Goal: Task Accomplishment & Management: Manage account settings

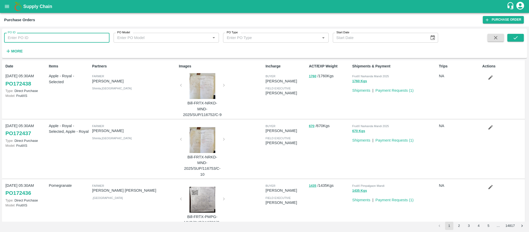
click at [23, 38] on input "PO ID" at bounding box center [56, 38] width 105 height 10
paste input "163465"
type input "163465"
click at [513, 37] on icon "submit" at bounding box center [515, 38] width 6 height 6
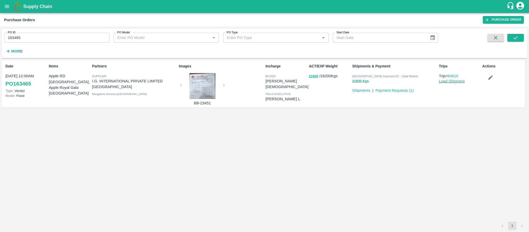
click at [206, 80] on div at bounding box center [202, 86] width 39 height 26
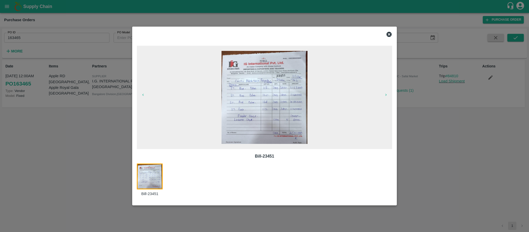
click at [387, 34] on icon at bounding box center [388, 34] width 5 height 5
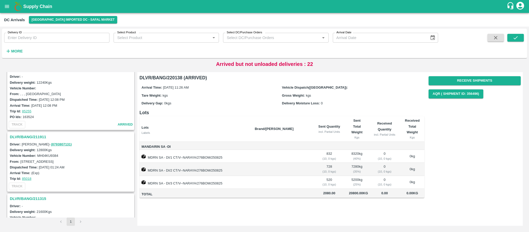
scroll to position [1469, 0]
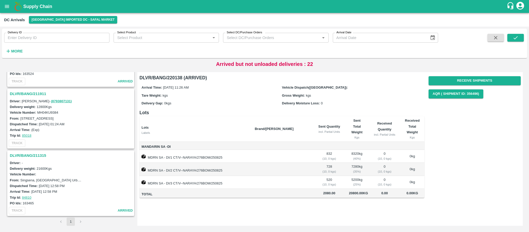
click at [34, 154] on h3 "DLVR/BANG/211315" at bounding box center [71, 155] width 123 height 7
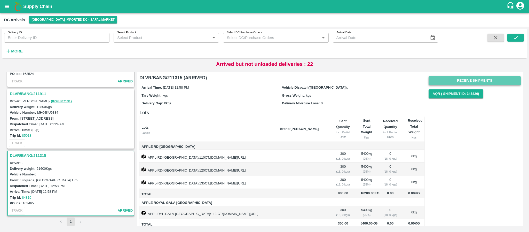
click at [499, 79] on button "Receive Shipments" at bounding box center [474, 80] width 92 height 9
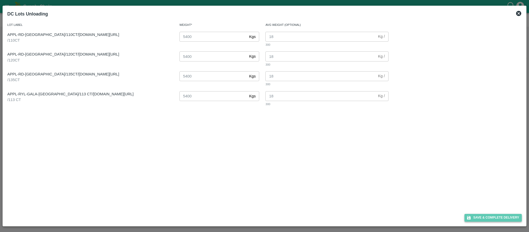
click at [492, 220] on button "Save & Complete Delivery" at bounding box center [492, 217] width 57 height 7
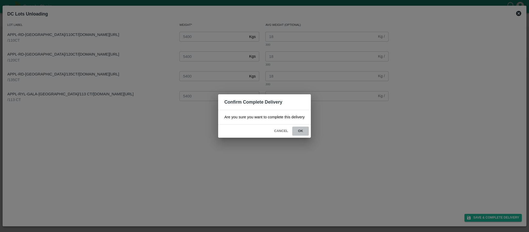
click at [301, 129] on button "ok" at bounding box center [300, 130] width 17 height 9
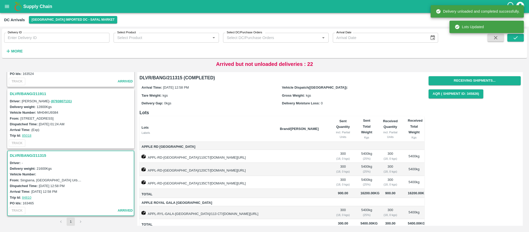
scroll to position [17, 0]
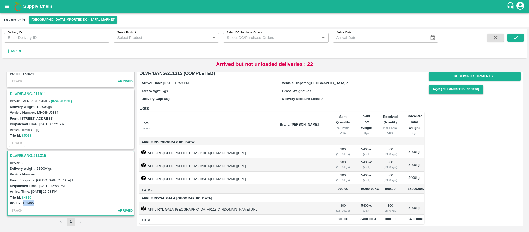
drag, startPoint x: 22, startPoint y: 202, endPoint x: 38, endPoint y: 204, distance: 16.1
click at [38, 204] on div "PO Ids: 163465" at bounding box center [71, 203] width 123 height 6
copy label "163465"
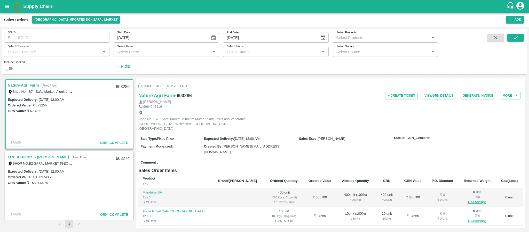
scroll to position [2, 0]
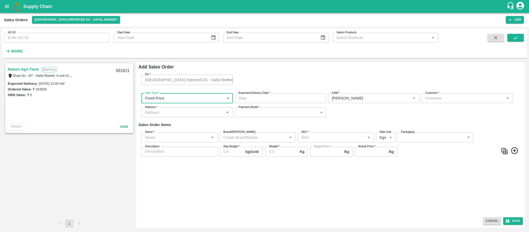
type input "DD/MM/YYYY hh:mm aa"
click at [249, 99] on input "DD/MM/YYYY hh:mm aa" at bounding box center [278, 98] width 87 height 10
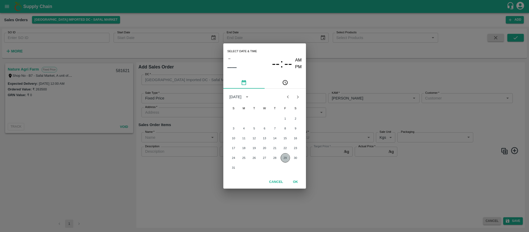
click at [284, 157] on button "29" at bounding box center [284, 157] width 9 height 9
type input "29/08/2025 12:00 AM"
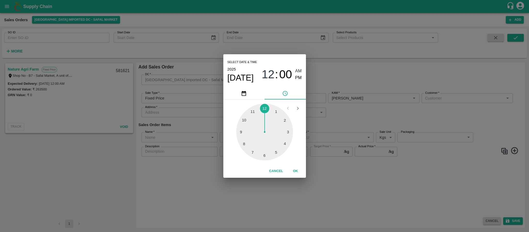
click at [389, 116] on div "Select date & time 2025 Aug 29 12 : 00 AM PM 1 2 3 4 5 6 7 8 9 10 11 12 Cancel …" at bounding box center [264, 116] width 529 height 232
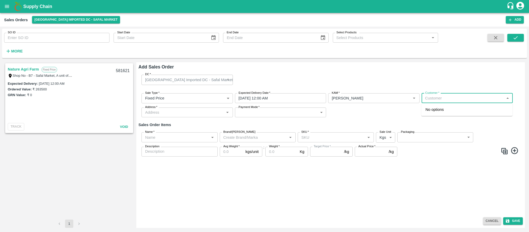
click at [449, 98] on input "Customer   *" at bounding box center [462, 98] width 79 height 7
click at [449, 106] on div "Nature Agri Farm Wholesale" at bounding box center [466, 112] width 91 height 14
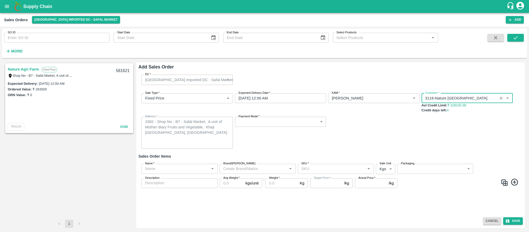
type input "3116-Nature Agri Farm"
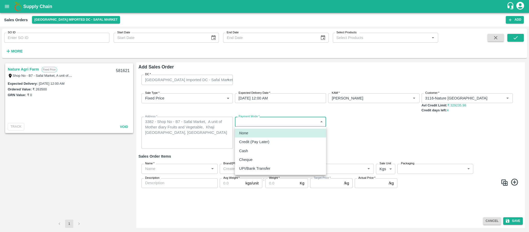
click at [256, 122] on body "Supply Chain Sales Orders Bangalore Imported DC - Safal Market Add SO ID SO ID …" at bounding box center [264, 116] width 529 height 232
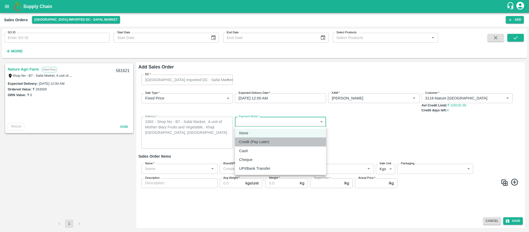
click at [250, 141] on p "Credit (Pay Later)" at bounding box center [254, 142] width 30 height 6
type input "credit"
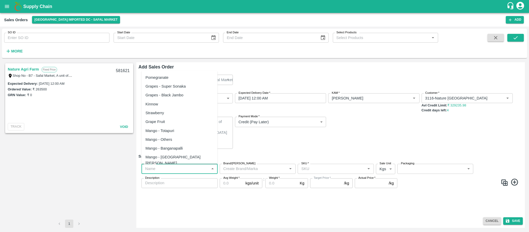
click at [183, 167] on input "Name   *" at bounding box center [175, 168] width 64 height 7
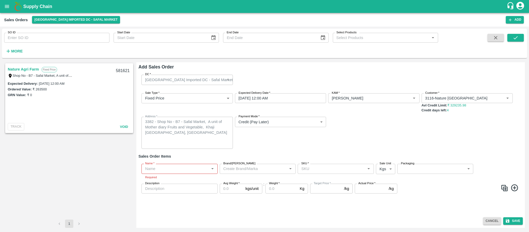
click at [280, 140] on div "Payment Mode   * Credit (Pay Later) credit Payment Mode" at bounding box center [280, 133] width 91 height 32
click at [500, 99] on icon "Clear" at bounding box center [500, 98] width 3 height 3
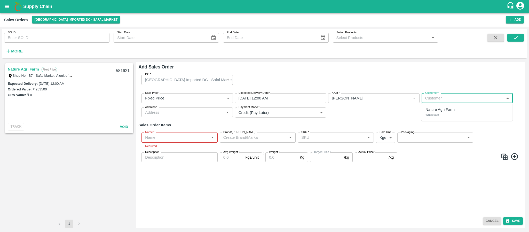
click at [454, 96] on input "Customer   *" at bounding box center [462, 98] width 79 height 7
click at [455, 111] on p "FRESH PICKS - KIRAN N" at bounding box center [455, 110] width 60 height 6
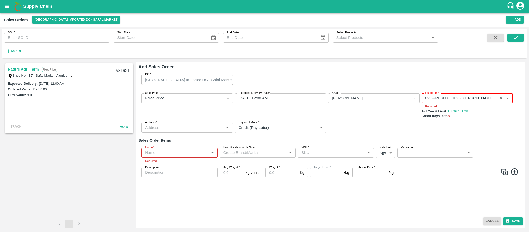
type input "623-FRESH PICKS - KIRAN N"
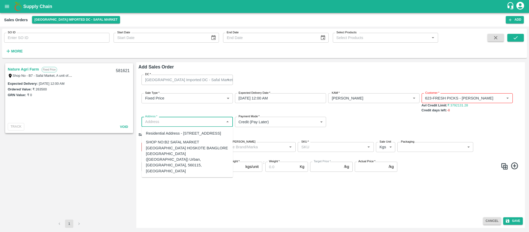
click at [186, 128] on body "Supply Chain Sales Orders Bangalore Imported DC - Safal Market Add SO ID SO ID …" at bounding box center [264, 116] width 529 height 232
click at [182, 152] on div "SHOP NO:B2 SAFAL MARKET KHAZISONI VILLAGE HOSKOTE BANGLORE KARNATAKA (Bangalore…" at bounding box center [187, 156] width 83 height 35
type input "SHOP NO:B2 SAFAL MARKET KHAZISONI VILLAGE HOSKOTE BANGLORE KARNATAKA (Bangalore…"
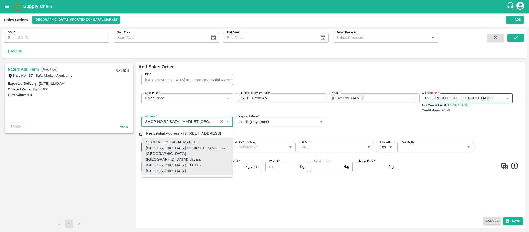
click at [208, 123] on input "Address   *" at bounding box center [179, 121] width 73 height 7
click at [189, 165] on div "SHOP NO:B2 SAFAL MARKET KHAZISONI VILLAGE HOSKOTE BANGLORE KARNATAKA (Bangalore…" at bounding box center [187, 156] width 83 height 35
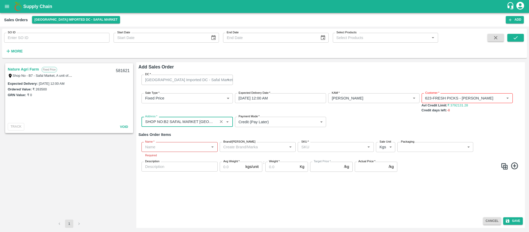
click at [277, 122] on body "Supply Chain Sales Orders Bangalore Imported DC - Safal Market Add SO ID SO ID …" at bounding box center [264, 116] width 529 height 232
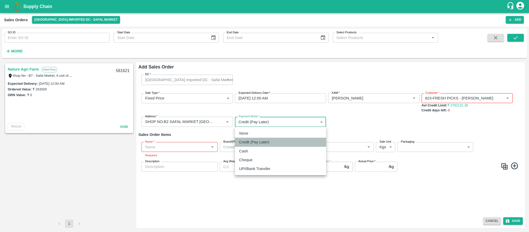
click at [257, 139] on p "Credit (Pay Later)" at bounding box center [254, 142] width 30 height 6
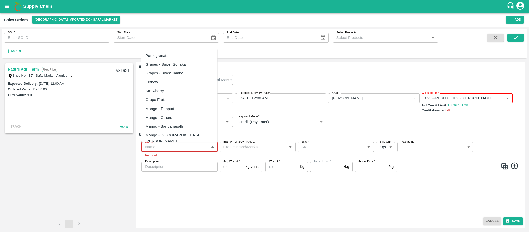
click at [188, 145] on input "Name   *" at bounding box center [175, 146] width 64 height 7
click at [174, 148] on input "Name   *" at bounding box center [175, 146] width 64 height 7
paste input "Apple RD USA"
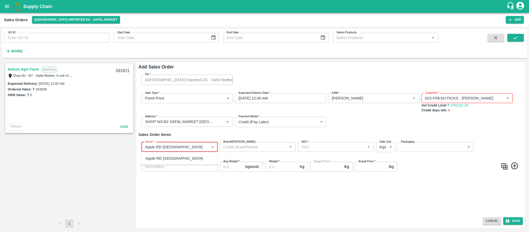
click at [174, 157] on div "Apple RD USA" at bounding box center [179, 158] width 76 height 9
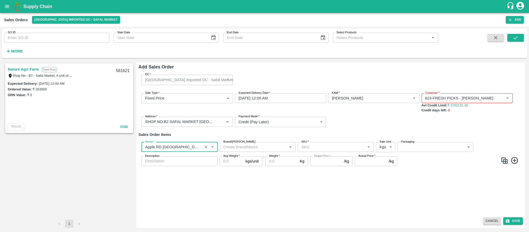
type input "Apple RD USA"
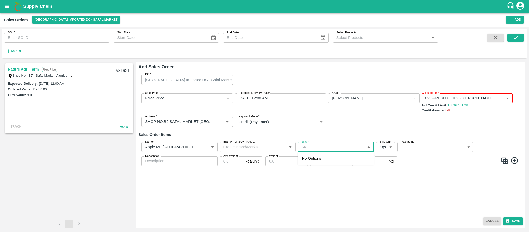
click at [313, 145] on input "SKU   *" at bounding box center [331, 146] width 64 height 7
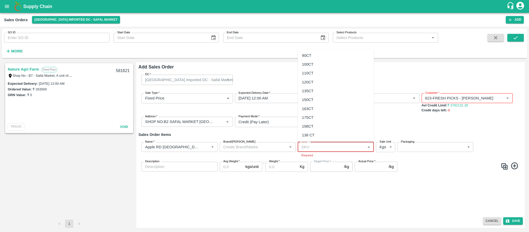
click at [311, 147] on input "SKU   *" at bounding box center [331, 146] width 64 height 7
click at [317, 149] on input "SKU   *" at bounding box center [331, 146] width 64 height 7
click at [313, 71] on div "110CT" at bounding box center [336, 73] width 76 height 9
type input "110CT"
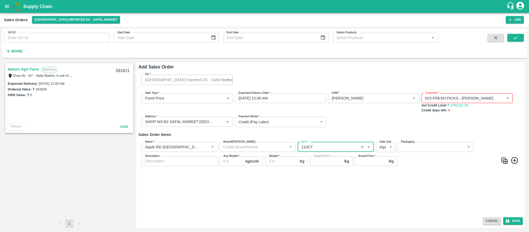
type input "NA"
click at [383, 147] on body "Supply Chain Sales Orders Bangalore Imported DC - Safal Market Add SO ID SO ID …" at bounding box center [264, 116] width 529 height 232
click at [384, 169] on p "Units" at bounding box center [383, 167] width 9 height 6
type input "2"
click at [417, 146] on body "Supply Chain Sales Orders Bangalore Imported DC - Safal Market Add SO ID SO ID …" at bounding box center [264, 116] width 529 height 232
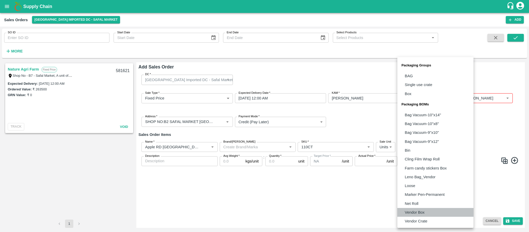
click at [414, 213] on p "Vendor Box" at bounding box center [415, 212] width 20 height 6
type input "BOM/276"
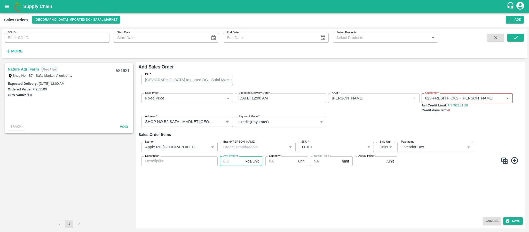
click at [230, 163] on input "Avg Weight   *" at bounding box center [232, 161] width 24 height 10
type input "18"
click at [277, 164] on input "Quantity   *" at bounding box center [280, 161] width 31 height 10
type input "300"
click at [363, 161] on input "Actual Price   *" at bounding box center [369, 161] width 30 height 10
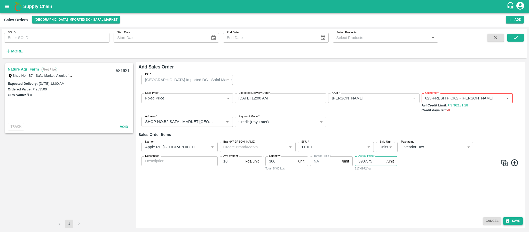
type input "3907.75"
click at [510, 219] on button "Save" at bounding box center [513, 220] width 20 height 7
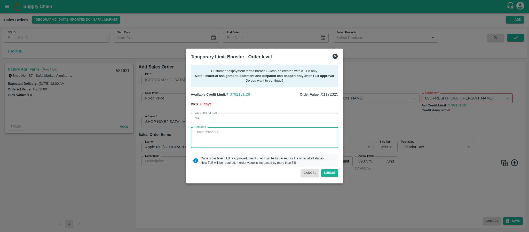
click at [235, 138] on textarea "Remarks" at bounding box center [264, 137] width 140 height 16
click at [210, 136] on textarea "Remarks" at bounding box center [264, 137] width 140 height 16
paste textarea "Required days"
type textarea "Required days"
click at [330, 173] on button "Submit" at bounding box center [329, 172] width 17 height 7
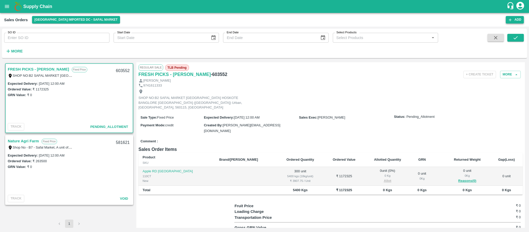
click at [520, 19] on button "Add" at bounding box center [514, 19] width 18 height 7
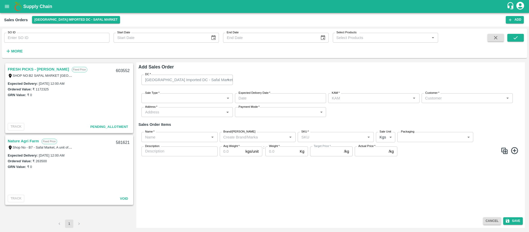
type input "[PERSON_NAME]"
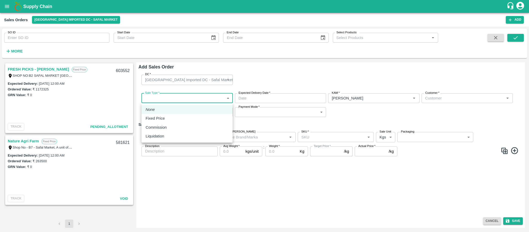
click at [176, 95] on body "Supply Chain Sales Orders Bangalore Imported DC - Safal Market Add SO ID SO ID …" at bounding box center [264, 116] width 529 height 232
click at [161, 115] on li "Fixed Price" at bounding box center [186, 118] width 91 height 9
type input "1"
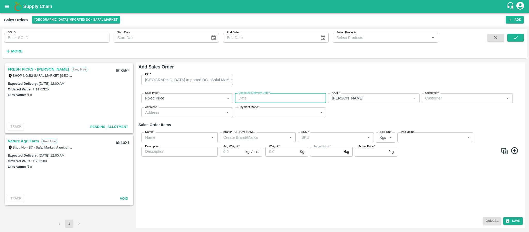
type input "DD/MM/YYYY hh:mm aa"
click at [257, 95] on input "DD/MM/YYYY hh:mm aa" at bounding box center [278, 98] width 87 height 10
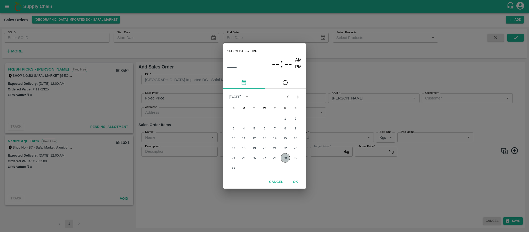
click at [284, 159] on button "29" at bounding box center [284, 157] width 9 height 9
type input "29/08/2025 12:00 AM"
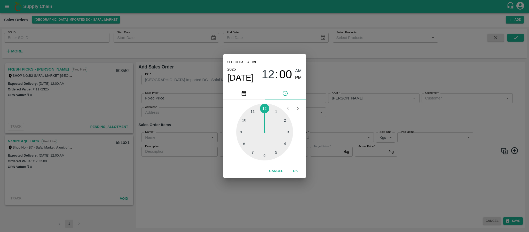
click at [374, 123] on div "Select date & time 2025 Aug 29 12 : 00 AM PM 1 2 3 4 5 6 7 8 9 10 11 12 Cancel …" at bounding box center [264, 116] width 529 height 232
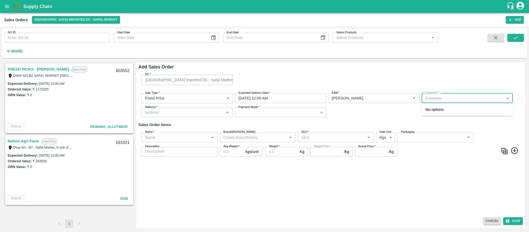
click at [441, 98] on input "Customer   *" at bounding box center [462, 98] width 79 height 7
click at [440, 111] on p "FRESH PICKS - KIRAN N" at bounding box center [455, 110] width 60 height 6
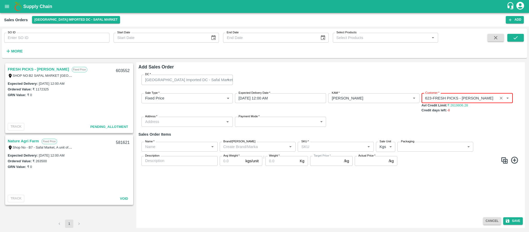
type input "623-FRESH PICKS - KIRAN N"
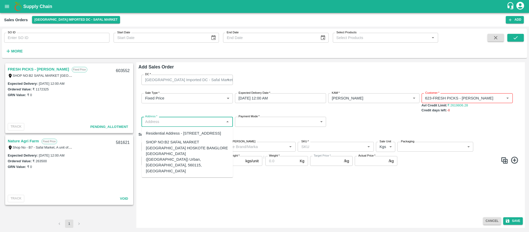
click at [211, 123] on input "Address   *" at bounding box center [182, 121] width 79 height 7
click at [196, 153] on div "SHOP NO:B2 SAFAL MARKET KHAZISONI VILLAGE HOSKOTE BANGLORE KARNATAKA (Bangalore…" at bounding box center [187, 156] width 83 height 35
type input "SHOP NO:B2 SAFAL MARKET KHAZISONI VILLAGE HOSKOTE BANGLORE KARNATAKA (Bangalore…"
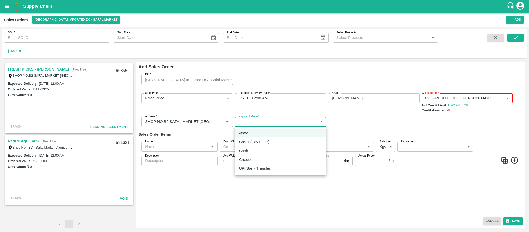
click at [263, 123] on body "Supply Chain Sales Orders Bangalore Imported DC - Safal Market Add SO ID SO ID …" at bounding box center [264, 116] width 529 height 232
click at [252, 140] on p "Credit (Pay Later)" at bounding box center [254, 142] width 30 height 6
type input "credit"
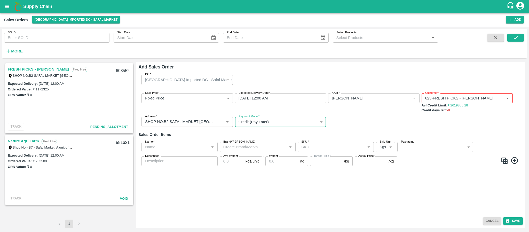
click at [174, 148] on input "Name   *" at bounding box center [175, 146] width 64 height 7
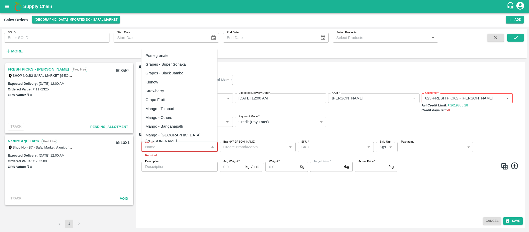
click at [174, 149] on input "Name   *" at bounding box center [175, 146] width 64 height 7
paste input "Apple RD USA"
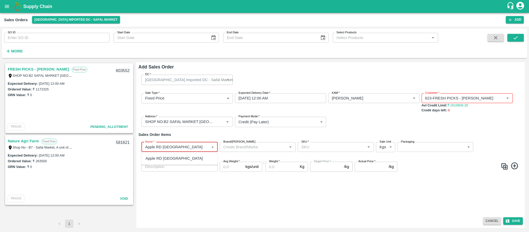
click at [164, 159] on div "Apple RD USA" at bounding box center [173, 158] width 57 height 6
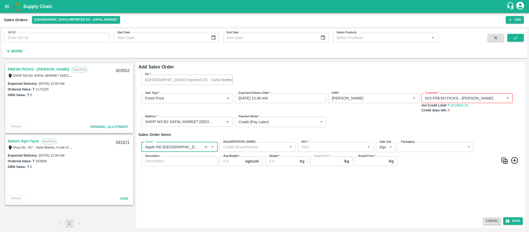
type input "Apple RD USA"
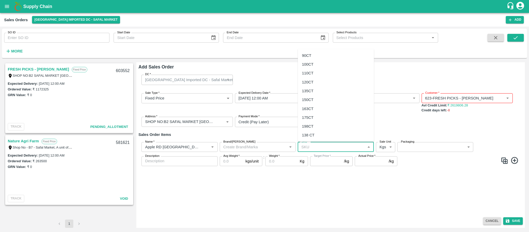
click at [311, 149] on input "SKU   *" at bounding box center [331, 146] width 64 height 7
click at [312, 81] on div "120CT" at bounding box center [308, 82] width 12 height 6
type input "120CT"
type input "NA"
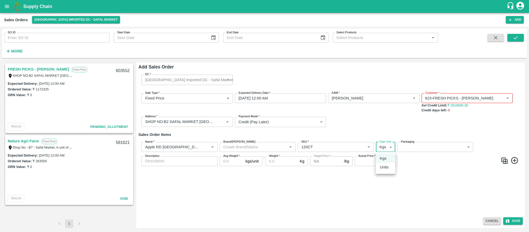
click at [389, 147] on body "Supply Chain Sales Orders Bangalore Imported DC - Safal Market Add SO ID SO ID …" at bounding box center [264, 116] width 529 height 232
click at [382, 165] on p "Units" at bounding box center [383, 167] width 9 height 6
type input "2"
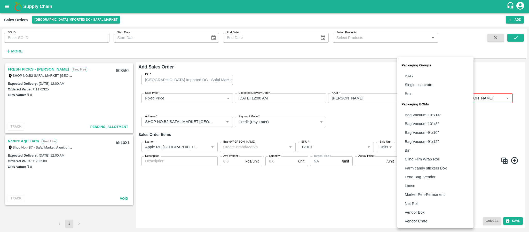
click at [416, 150] on body "Supply Chain Sales Orders Bangalore Imported DC - Safal Market Add SO ID SO ID …" at bounding box center [264, 116] width 529 height 232
click at [411, 210] on p "Vendor Box" at bounding box center [415, 212] width 20 height 6
type input "BOM/276"
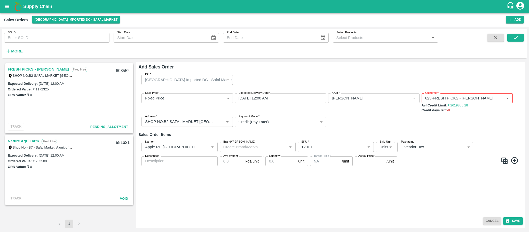
click at [229, 154] on label "Avg Weight   *" at bounding box center [231, 156] width 16 height 4
click at [229, 156] on input "Avg Weight   *" at bounding box center [232, 161] width 24 height 10
type input "18"
click at [275, 160] on input "Quantity   *" at bounding box center [280, 161] width 31 height 10
type input "300"
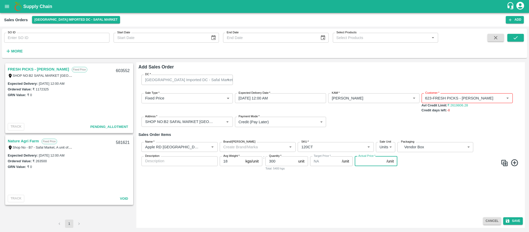
click at [365, 163] on input "Actual Price   *" at bounding box center [369, 161] width 30 height 10
type input "3857"
click at [515, 219] on button "Save" at bounding box center [513, 220] width 20 height 7
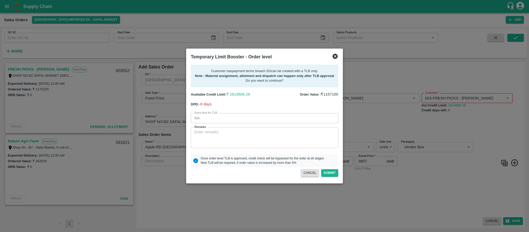
click at [253, 146] on div "x Remarks" at bounding box center [264, 137] width 147 height 21
paste textarea "Required days"
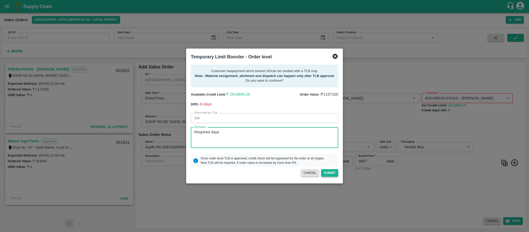
type textarea "Required days"
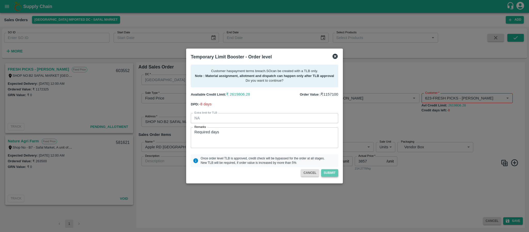
click at [333, 174] on button "Submit" at bounding box center [329, 172] width 17 height 7
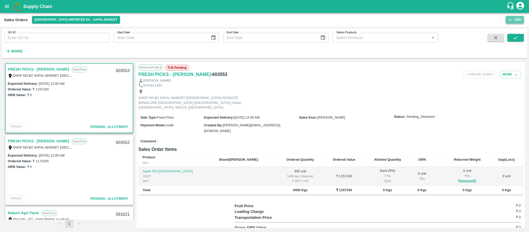
click at [511, 19] on icon "button" at bounding box center [509, 20] width 5 height 5
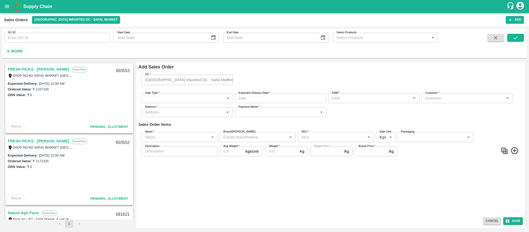
type input "[PERSON_NAME]"
click at [186, 97] on body "Supply Chain Sales Orders Bangalore Imported DC - Safal Market Add SO ID SO ID …" at bounding box center [264, 116] width 529 height 232
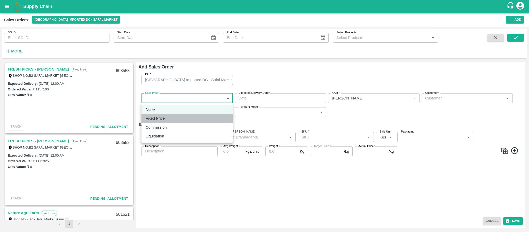
click at [173, 120] on div "Fixed Price" at bounding box center [186, 118] width 83 height 6
type input "1"
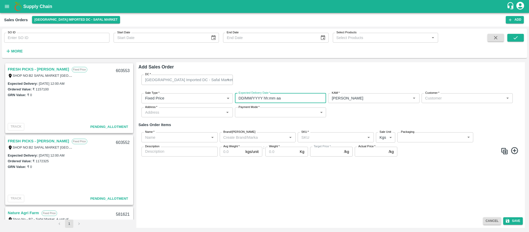
type input "DD/MM/YYYY hh:mm aa"
click at [255, 102] on input "DD/MM/YYYY hh:mm aa" at bounding box center [278, 98] width 87 height 10
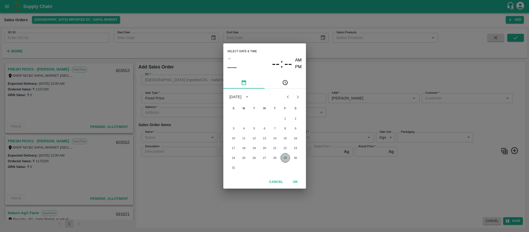
click at [286, 160] on button "29" at bounding box center [284, 157] width 9 height 9
type input "29/08/2025 12:00 AM"
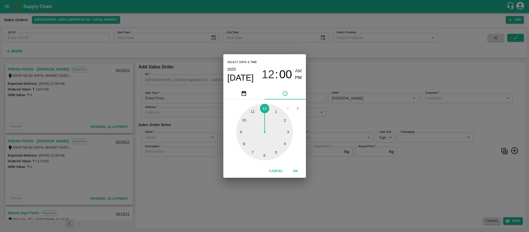
click at [372, 123] on div "Select date & time 2025 Aug 29 12 : 00 AM PM 1 2 3 4 5 6 7 8 9 10 11 12 Cancel …" at bounding box center [264, 116] width 529 height 232
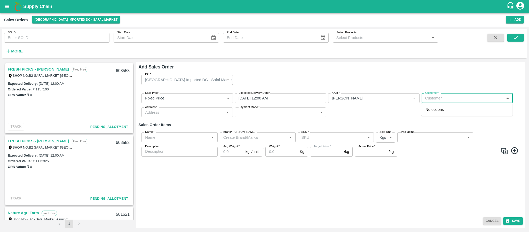
click at [430, 101] on input "Customer   *" at bounding box center [462, 98] width 79 height 7
click at [434, 108] on p "FRESH PICKS - KIRAN N" at bounding box center [455, 110] width 60 height 6
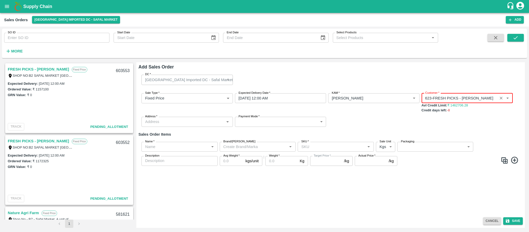
type input "623-FRESH PICKS - KIRAN N"
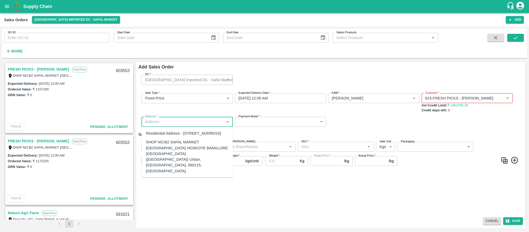
click at [213, 121] on input "Address   *" at bounding box center [182, 121] width 79 height 7
click at [187, 158] on div "SHOP NO:B2 SAFAL MARKET KHAZISONI VILLAGE HOSKOTE BANGLORE KARNATAKA (Bangalore…" at bounding box center [187, 156] width 83 height 35
type input "SHOP NO:B2 SAFAL MARKET KHAZISONI VILLAGE HOSKOTE BANGLORE KARNATAKA (Bangalore…"
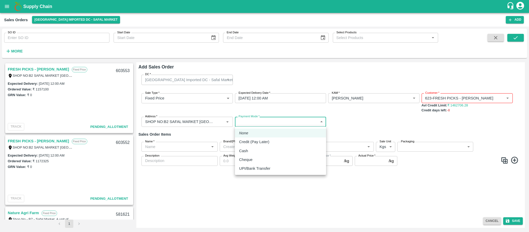
click at [262, 124] on body "Supply Chain Sales Orders Bangalore Imported DC - Safal Market Add SO ID SO ID …" at bounding box center [264, 116] width 529 height 232
click at [259, 143] on p "Credit (Pay Later)" at bounding box center [254, 142] width 30 height 6
type input "credit"
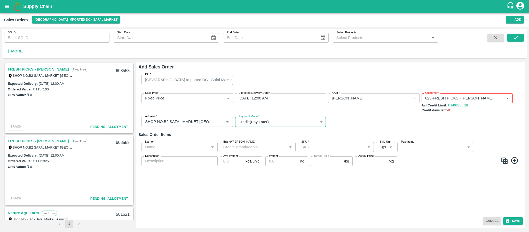
click at [181, 145] on input "Name   *" at bounding box center [175, 146] width 64 height 7
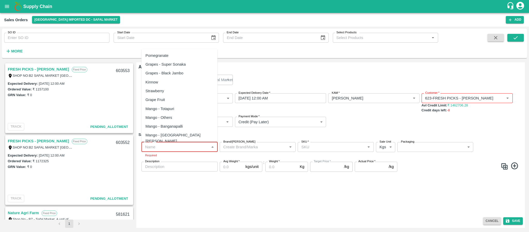
click at [167, 145] on input "Name   *" at bounding box center [175, 146] width 64 height 7
paste input "Apple RD USA"
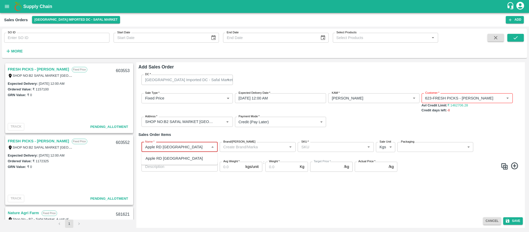
click at [166, 154] on div "Apple RD USA" at bounding box center [179, 158] width 76 height 9
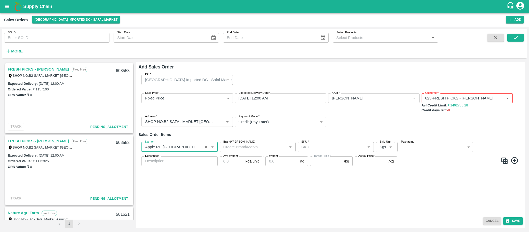
type input "Apple RD USA"
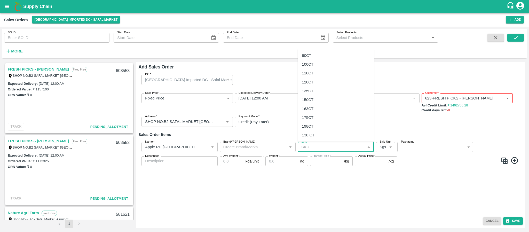
click at [304, 143] on input "SKU   *" at bounding box center [331, 146] width 64 height 7
click at [306, 90] on div "135CT" at bounding box center [308, 91] width 12 height 6
type input "135CT"
type input "NA"
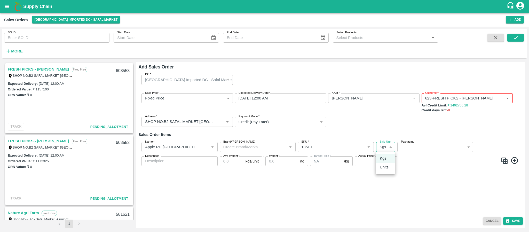
click at [383, 146] on body "Supply Chain Sales Orders Bangalore Imported DC - Safal Market Add SO ID SO ID …" at bounding box center [264, 116] width 529 height 232
click at [383, 166] on p "Units" at bounding box center [383, 167] width 9 height 6
type input "2"
click at [413, 142] on label "Packaging" at bounding box center [407, 142] width 13 height 4
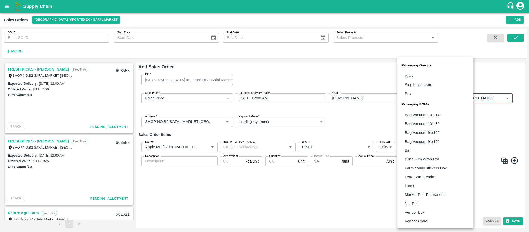
click at [415, 143] on body "Supply Chain Sales Orders Bangalore Imported DC - Safal Market Add SO ID SO ID …" at bounding box center [264, 116] width 529 height 232
click at [413, 211] on p "Vendor Box" at bounding box center [415, 212] width 20 height 6
type input "BOM/276"
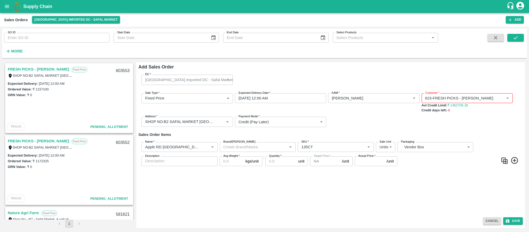
click at [229, 157] on label "Avg Weight   *" at bounding box center [231, 156] width 16 height 4
click at [229, 157] on input "Avg Weight   *" at bounding box center [232, 161] width 24 height 10
type input "18"
click at [277, 159] on input "Quantity   *" at bounding box center [280, 161] width 31 height 10
type input "1"
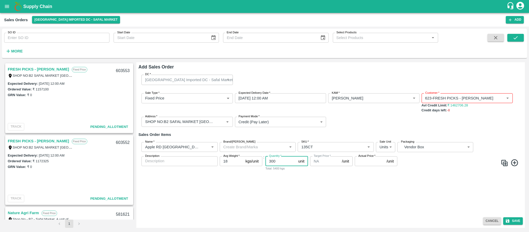
type input "300"
click at [367, 162] on input "Actual Price   *" at bounding box center [369, 161] width 30 height 10
type input "3552"
click at [512, 219] on button "Save" at bounding box center [513, 220] width 20 height 7
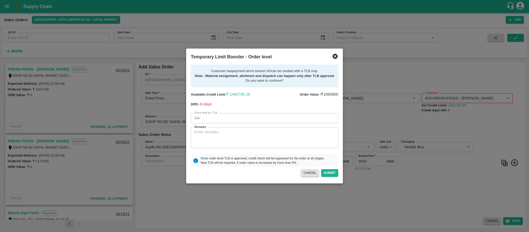
click at [216, 142] on textarea "Remarks" at bounding box center [264, 137] width 140 height 16
paste textarea "Required days"
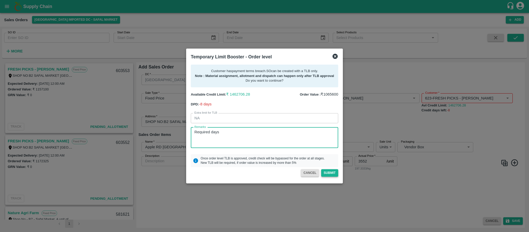
type textarea "Required days"
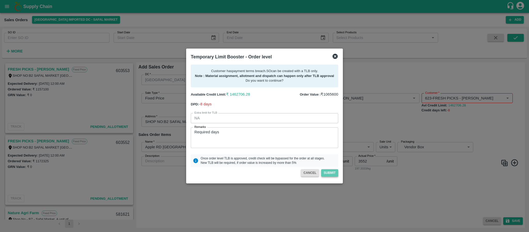
click at [331, 173] on button "Submit" at bounding box center [329, 172] width 17 height 7
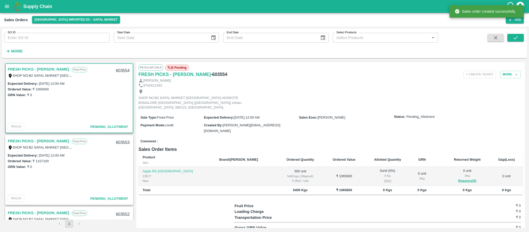
click at [519, 18] on div "Sales order created successfully." at bounding box center [486, 11] width 74 height 15
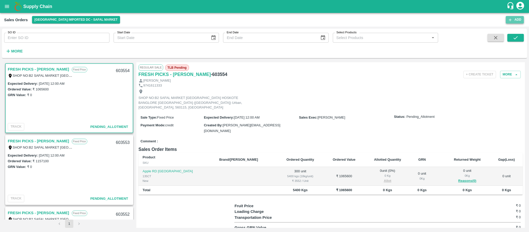
click at [513, 20] on button "Add" at bounding box center [514, 19] width 18 height 7
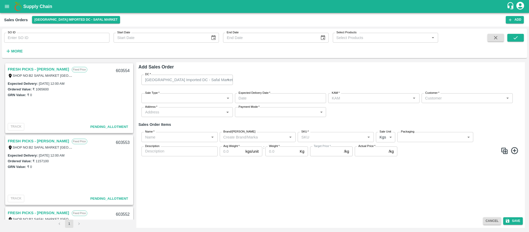
type input "[PERSON_NAME]"
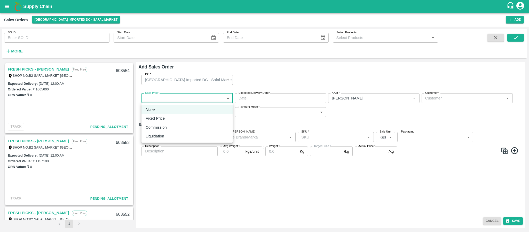
click at [172, 97] on body "Supply Chain Sales Orders Bangalore Imported DC - Safal Market Add SO ID SO ID …" at bounding box center [264, 116] width 529 height 232
click at [165, 121] on div "Fixed Price" at bounding box center [156, 118] width 22 height 6
type input "1"
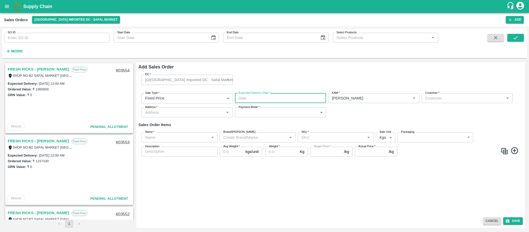
type input "DD/MM/YYYY hh:mm aa"
click at [301, 99] on input "DD/MM/YYYY hh:mm aa" at bounding box center [278, 98] width 87 height 10
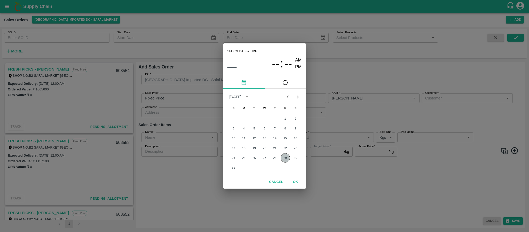
click at [285, 157] on button "29" at bounding box center [284, 157] width 9 height 9
type input "29/08/2025 12:00 AM"
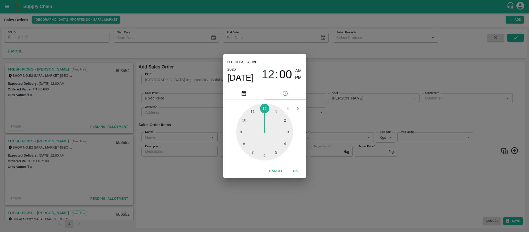
click at [435, 98] on div "Select date & time 2025 Aug 29 12 : 00 AM PM 1 2 3 4 5 6 7 8 9 10 11 12 Cancel …" at bounding box center [264, 116] width 529 height 232
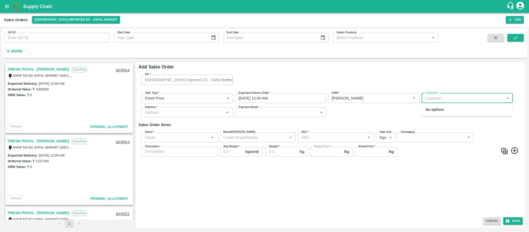
click at [435, 98] on input "Customer   *" at bounding box center [462, 98] width 79 height 7
click at [436, 115] on p "Wholesale" at bounding box center [431, 114] width 13 height 5
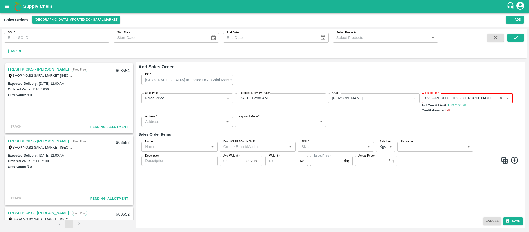
type input "623-FRESH PICKS - KIRAN N"
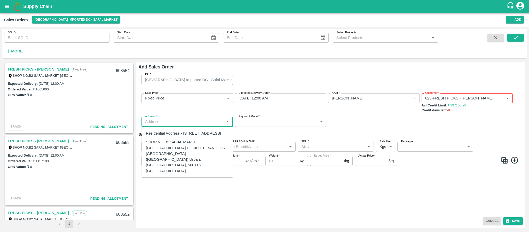
click at [190, 118] on input "Address   *" at bounding box center [182, 121] width 79 height 7
click at [181, 160] on div "SHOP NO:B2 SAFAL MARKET KHAZISONI VILLAGE HOSKOTE BANGLORE KARNATAKA (Bangalore…" at bounding box center [187, 156] width 83 height 35
type input "SHOP NO:B2 SAFAL MARKET KHAZISONI VILLAGE HOSKOTE BANGLORE KARNATAKA (Bangalore…"
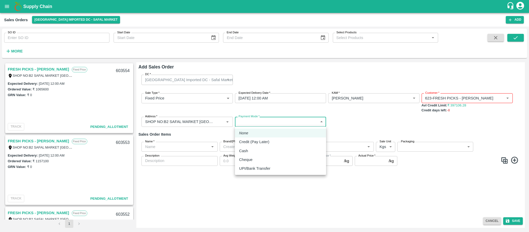
click at [269, 122] on body "Supply Chain Sales Orders Bangalore Imported DC - Safal Market Add SO ID SO ID …" at bounding box center [264, 116] width 529 height 232
click at [266, 144] on p "Credit (Pay Later)" at bounding box center [254, 142] width 30 height 6
type input "credit"
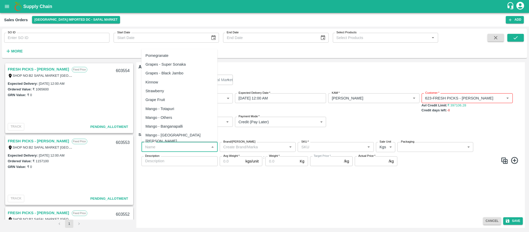
click at [186, 146] on input "Name   *" at bounding box center [175, 146] width 64 height 7
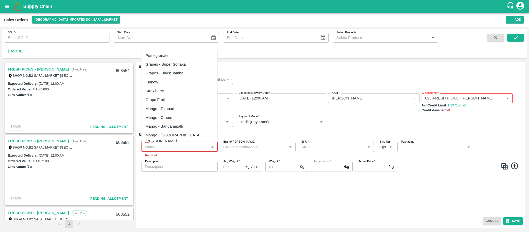
click at [179, 145] on input "Name   *" at bounding box center [175, 146] width 64 height 7
paste input "Apple Royal Gala USA"
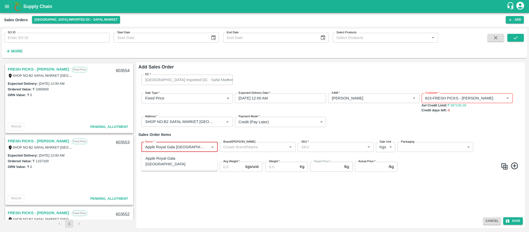
click at [177, 158] on div "Apple Royal Gala USA" at bounding box center [179, 161] width 68 height 12
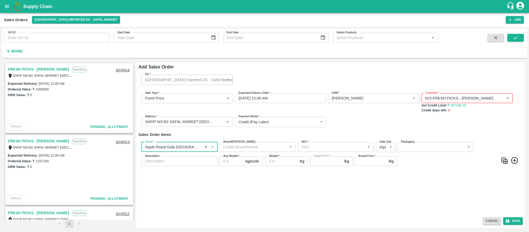
type input "Apple Royal Gala USA"
click at [310, 146] on input "SKU   *" at bounding box center [331, 146] width 64 height 7
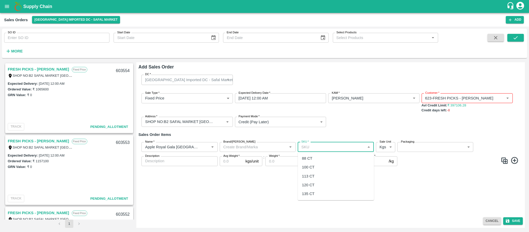
click at [308, 176] on div "113 CT" at bounding box center [308, 176] width 13 height 6
type input "113 CT"
type input "NA"
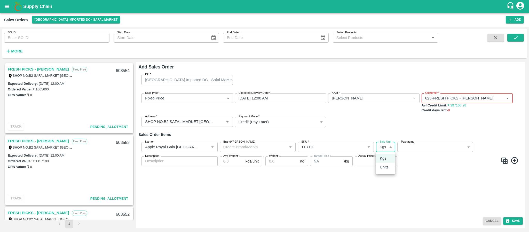
click at [387, 146] on body "Supply Chain Sales Orders Bangalore Imported DC - Safal Market Add SO ID SO ID …" at bounding box center [264, 116] width 529 height 232
click at [386, 167] on p "Units" at bounding box center [383, 167] width 9 height 6
type input "2"
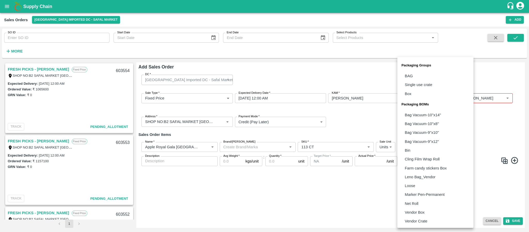
click at [438, 150] on body "Supply Chain Sales Orders Bangalore Imported DC - Safal Market Add SO ID SO ID …" at bounding box center [264, 116] width 529 height 232
click at [426, 211] on li "Vendor Box" at bounding box center [435, 212] width 76 height 9
type input "BOM/276"
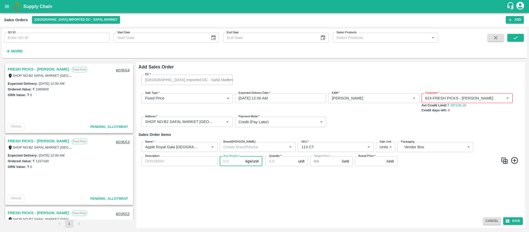
click at [234, 162] on input "Avg Weight   *" at bounding box center [232, 161] width 24 height 10
type input "18"
click at [269, 163] on input "Quantity   *" at bounding box center [280, 161] width 31 height 10
type input "300"
click at [360, 157] on label "Actual Price   *" at bounding box center [366, 156] width 17 height 4
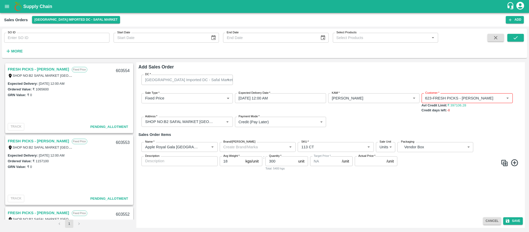
click at [360, 157] on input "Actual Price   *" at bounding box center [369, 161] width 30 height 10
type input "3857"
click at [512, 217] on button "Save" at bounding box center [513, 220] width 20 height 7
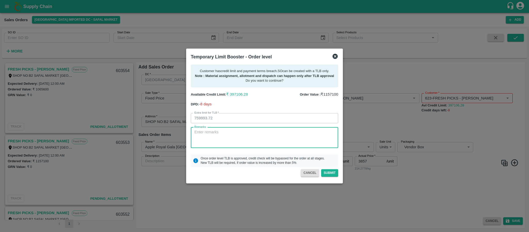
click at [228, 134] on textarea "Remarks" at bounding box center [264, 137] width 140 height 16
paste textarea "Required days"
click at [228, 134] on textarea "Required days" at bounding box center [264, 137] width 140 height 16
type textarea "Required days"
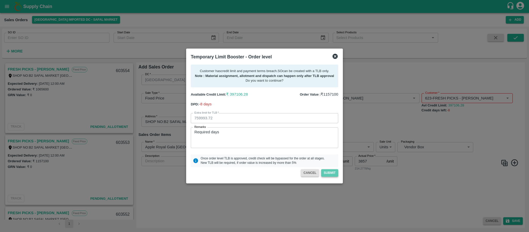
click at [330, 175] on button "Submit" at bounding box center [329, 172] width 17 height 7
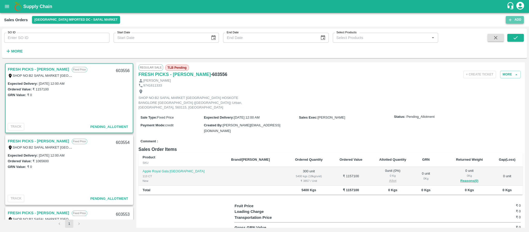
click at [515, 19] on button "Add" at bounding box center [514, 19] width 18 height 7
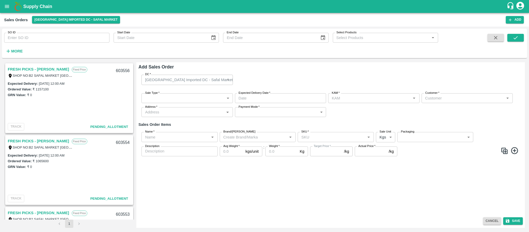
type input "[PERSON_NAME]"
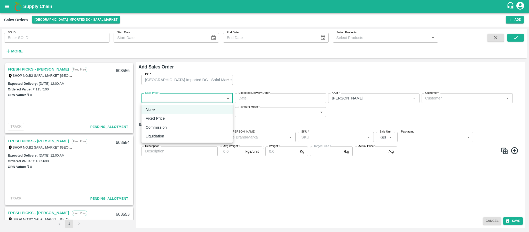
click at [197, 96] on body "Supply Chain Sales Orders Bangalore Imported DC - Safal Market Add SO ID SO ID …" at bounding box center [264, 116] width 529 height 232
click at [184, 119] on div "Fixed Price" at bounding box center [186, 118] width 83 height 6
type input "1"
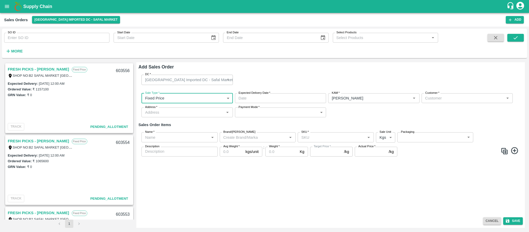
type input "DD/MM/YYYY hh:mm aa"
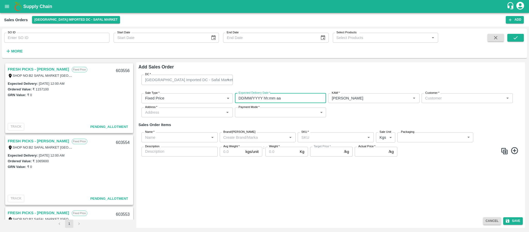
click at [260, 97] on input "DD/MM/YYYY hh:mm aa" at bounding box center [278, 98] width 87 height 10
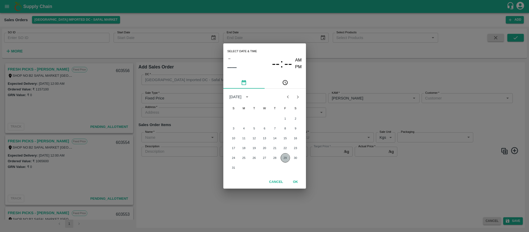
click at [284, 157] on button "29" at bounding box center [284, 157] width 9 height 9
type input "29/08/2025 12:00 AM"
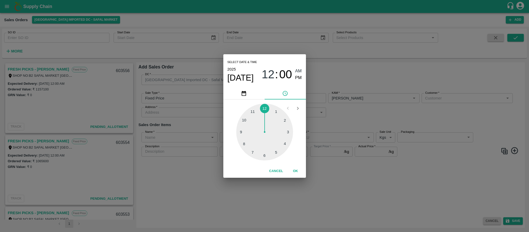
click at [364, 111] on div "Select date & time 2025 Aug 29 12 : 00 AM PM 1 2 3 4 5 6 7 8 9 10 11 12 Cancel …" at bounding box center [264, 116] width 529 height 232
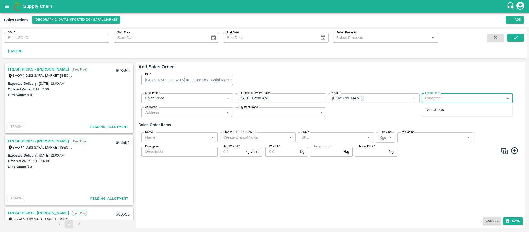
click at [449, 97] on input "Customer   *" at bounding box center [462, 98] width 79 height 7
click at [448, 108] on p "FRESH PICKS - KIRAN N" at bounding box center [455, 110] width 60 height 6
type input "623-FRESH PICKS - KIRAN N"
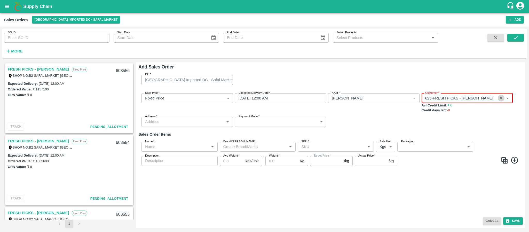
click at [500, 99] on icon "Clear" at bounding box center [500, 98] width 5 height 5
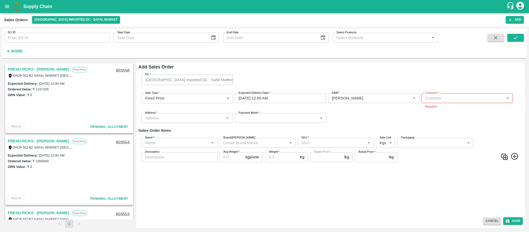
click at [46, 165] on div "GRN Value: ₹ 0" at bounding box center [69, 167] width 123 height 6
click at [42, 141] on link "FRESH PICKS - KIRAN N" at bounding box center [38, 141] width 61 height 7
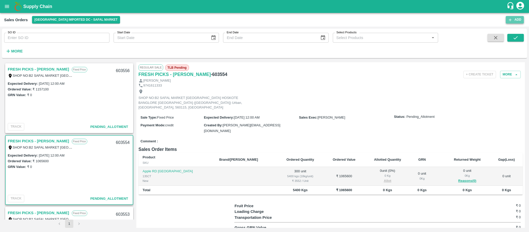
click at [518, 21] on button "Add" at bounding box center [514, 19] width 18 height 7
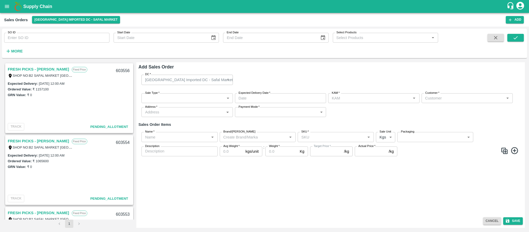
type input "[PERSON_NAME]"
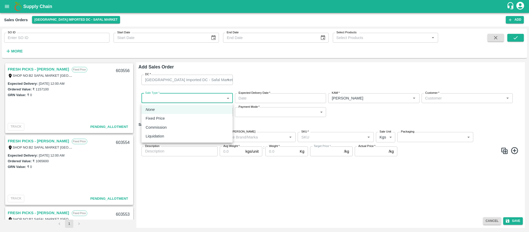
click at [198, 98] on body "Supply Chain Sales Orders Bangalore Imported DC - Safal Market Add SO ID SO ID …" at bounding box center [264, 116] width 529 height 232
click at [188, 119] on div "Fixed Price" at bounding box center [186, 118] width 83 height 6
type input "1"
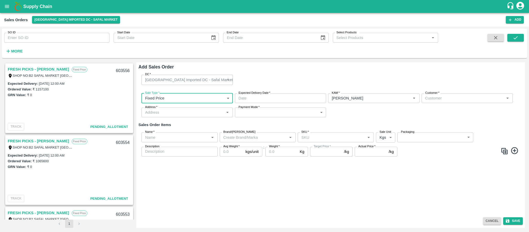
type input "DD/MM/YYYY hh:mm aa"
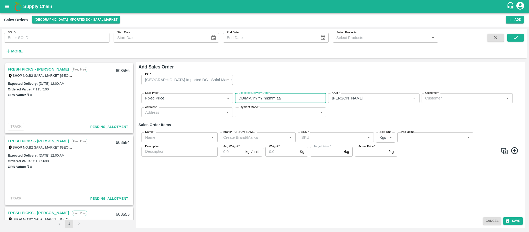
click at [267, 100] on input "DD/MM/YYYY hh:mm aa" at bounding box center [278, 98] width 87 height 10
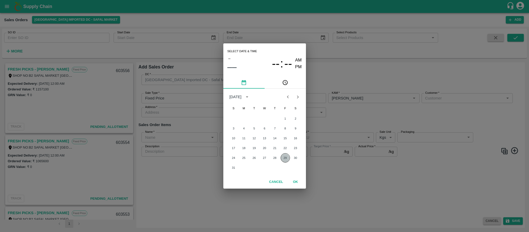
click at [285, 156] on button "29" at bounding box center [284, 157] width 9 height 9
type input "29/08/2025 12:00 AM"
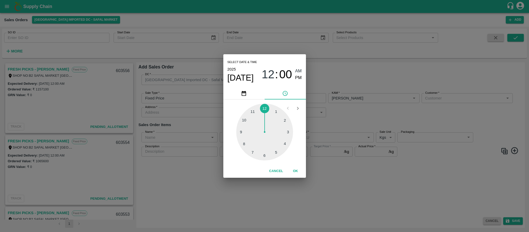
click at [362, 119] on div "Select date & time 2025 Aug 29 12 : 00 AM PM 1 2 3 4 5 6 7 8 9 10 11 12 Cancel …" at bounding box center [264, 116] width 529 height 232
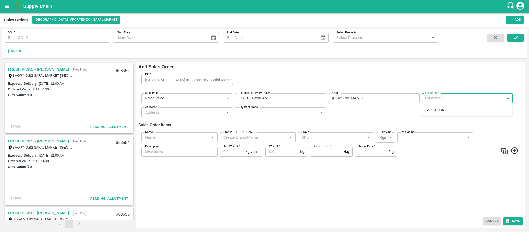
click at [436, 98] on input "Customer   *" at bounding box center [462, 98] width 79 height 7
click at [437, 110] on p "MOHAMMED SAMIULLA AND SONS" at bounding box center [451, 110] width 52 height 6
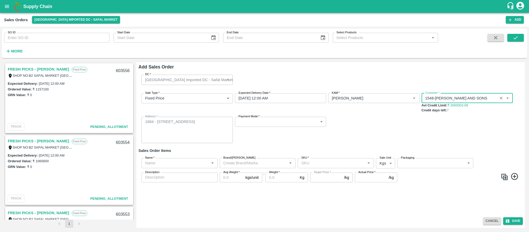
type input "1548-MOHAMMED SAMIULLA AND SONS"
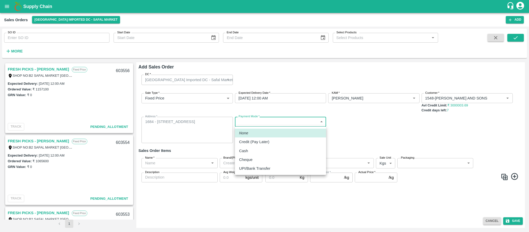
click at [275, 122] on body "Supply Chain Sales Orders Bangalore Imported DC - Safal Market Add SO ID SO ID …" at bounding box center [264, 116] width 529 height 232
click at [272, 141] on div "Credit (Pay Later)" at bounding box center [255, 142] width 33 height 6
type input "credit"
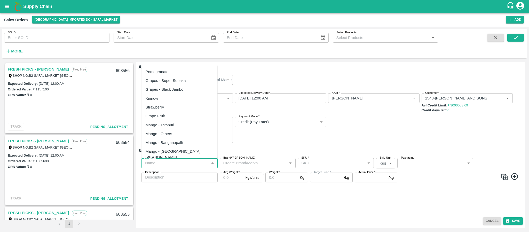
click at [168, 163] on input "Name   *" at bounding box center [175, 162] width 64 height 7
paste input "Mandarin SA -DI"
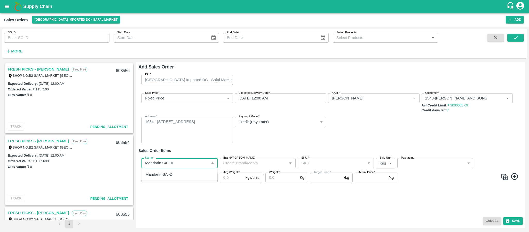
click at [166, 177] on div "Mandarin SA -DI" at bounding box center [159, 174] width 28 height 6
type input "Mandarin SA -DI"
click at [320, 164] on input "SKU   *" at bounding box center [331, 162] width 64 height 7
click at [315, 174] on div "1 CT" at bounding box center [336, 174] width 76 height 9
type input "1 CT"
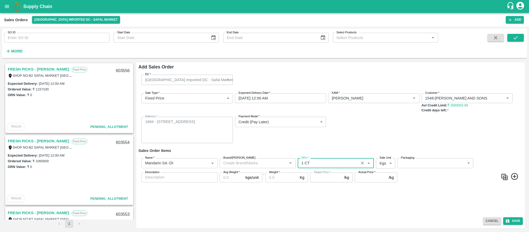
type input "NA"
click at [384, 160] on body "Supply Chain Sales Orders Bangalore Imported DC - Safal Market Add SO ID SO ID …" at bounding box center [264, 116] width 529 height 232
click at [386, 184] on p "Units" at bounding box center [383, 183] width 9 height 6
type input "2"
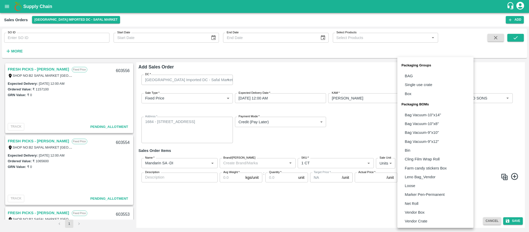
click at [419, 162] on body "Supply Chain Sales Orders Bangalore Imported DC - Safal Market Add SO ID SO ID …" at bounding box center [264, 116] width 529 height 232
click at [417, 208] on li "Vendor Box" at bounding box center [435, 212] width 76 height 9
type input "BOM/276"
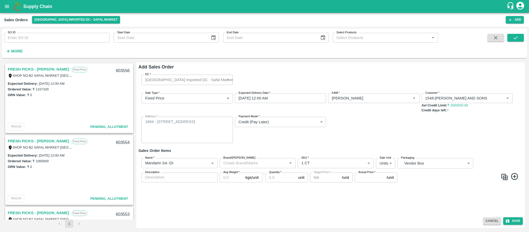
click at [232, 173] on label "Avg Weight   *" at bounding box center [231, 172] width 16 height 4
click at [232, 173] on input "Avg Weight   *" at bounding box center [232, 177] width 24 height 10
click at [229, 177] on input "Avg Weight   *" at bounding box center [232, 177] width 24 height 10
type input "10"
click at [286, 176] on input "Quantity   *" at bounding box center [280, 177] width 31 height 10
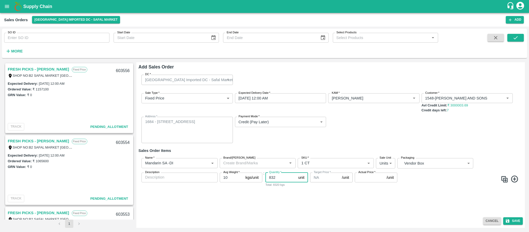
type input "832"
click at [362, 175] on input "Actual Price   *" at bounding box center [369, 177] width 30 height 10
type input "1625"
click at [513, 221] on button "Save" at bounding box center [513, 220] width 20 height 7
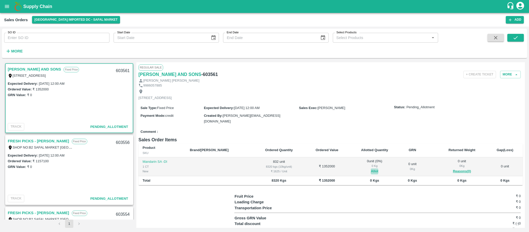
click at [370, 174] on button "Allot" at bounding box center [373, 171] width 7 height 6
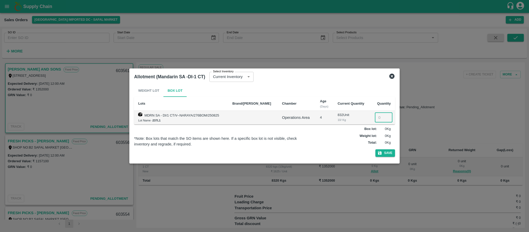
click at [378, 117] on input "number" at bounding box center [384, 117] width 18 height 10
type input "832"
click at [389, 153] on button "Save" at bounding box center [385, 152] width 20 height 7
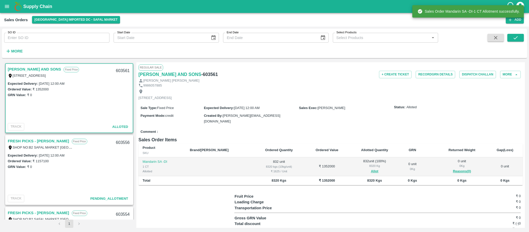
click at [511, 19] on div "Sales Order Mandarin SA -DI-1 CT Allotment successfully." at bounding box center [467, 11] width 111 height 15
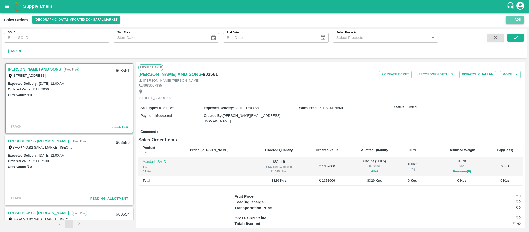
click at [512, 18] on icon "button" at bounding box center [509, 20] width 5 height 5
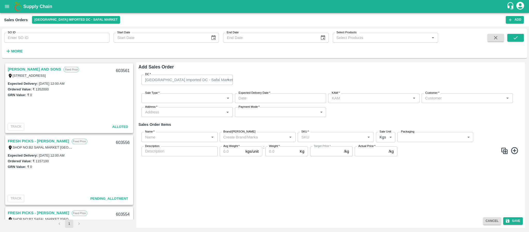
type input "[PERSON_NAME]"
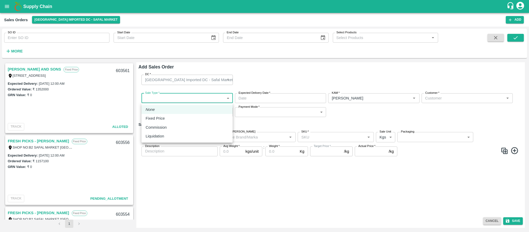
click at [203, 98] on body "Supply Chain Sales Orders Bangalore Imported DC - Safal Market Add SO ID SO ID …" at bounding box center [264, 116] width 529 height 232
click at [187, 120] on div "Fixed Price" at bounding box center [186, 118] width 83 height 6
type input "1"
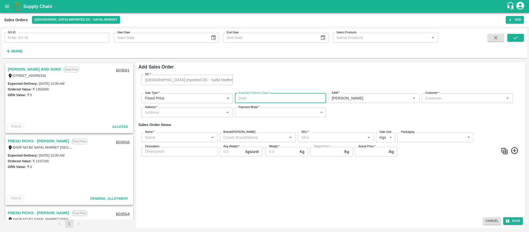
type input "DD/MM/YYYY hh:mm aa"
click at [286, 101] on input "DD/MM/YYYY hh:mm aa" at bounding box center [278, 98] width 87 height 10
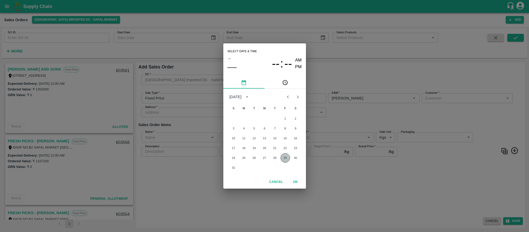
click at [284, 154] on button "29" at bounding box center [284, 157] width 9 height 9
type input "29/08/2025 12:00 AM"
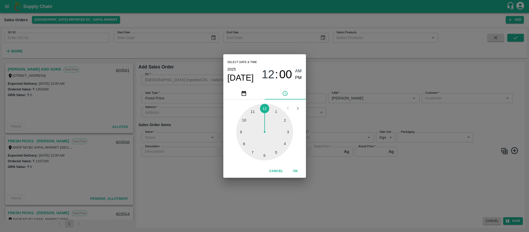
click at [361, 113] on div "Select date & time 2025 Aug 29 12 : 00 AM PM 1 2 3 4 5 6 7 8 9 10 11 12 Cancel …" at bounding box center [264, 116] width 529 height 232
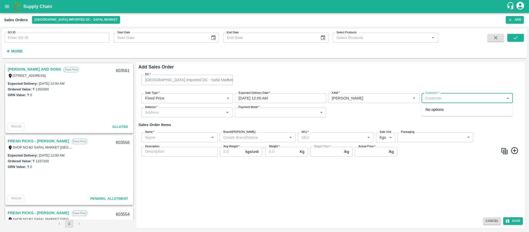
click at [428, 100] on input "Customer   *" at bounding box center [462, 98] width 79 height 7
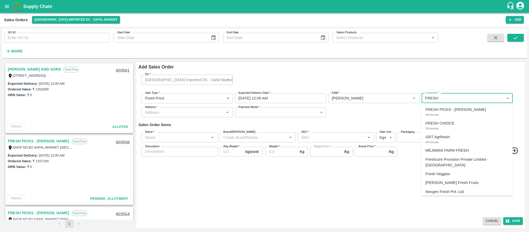
click at [439, 110] on p "FRESH PICKS - KIRAN N" at bounding box center [455, 110] width 60 height 6
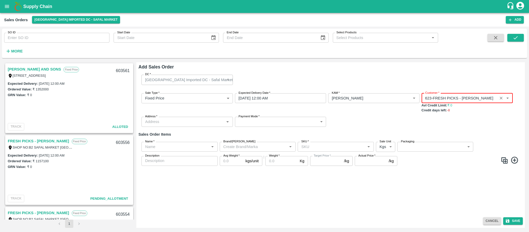
type input "623-FRESH PICKS - KIRAN N"
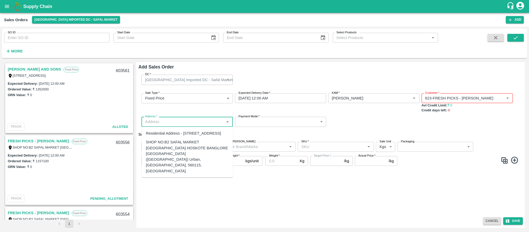
click at [194, 119] on input "Address   *" at bounding box center [182, 121] width 79 height 7
click at [187, 163] on div "SHOP NO:B2 SAFAL MARKET KHAZISONI VILLAGE HOSKOTE BANGLORE KARNATAKA (Bangalore…" at bounding box center [187, 156] width 83 height 35
type input "SHOP NO:B2 SAFAL MARKET KHAZISONI VILLAGE HOSKOTE BANGLORE KARNATAKA (Bangalore…"
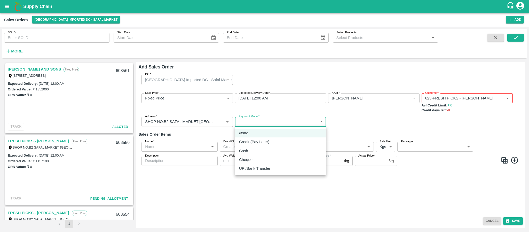
click at [272, 121] on body "Supply Chain Sales Orders Bangalore Imported DC - Safal Market Add SO ID SO ID …" at bounding box center [264, 116] width 529 height 232
click at [269, 144] on div "Credit (Pay Later)" at bounding box center [255, 142] width 33 height 6
type input "credit"
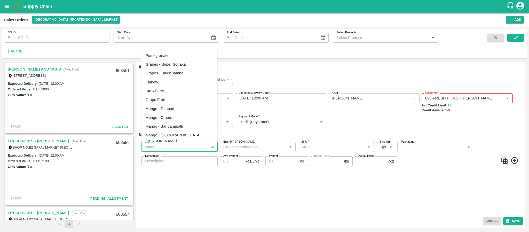
click at [171, 146] on input "Name   *" at bounding box center [175, 146] width 64 height 7
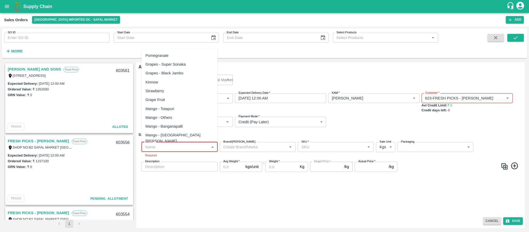
click at [192, 147] on input "Name   *" at bounding box center [175, 146] width 64 height 7
paste input "Mandarin SA -DI"
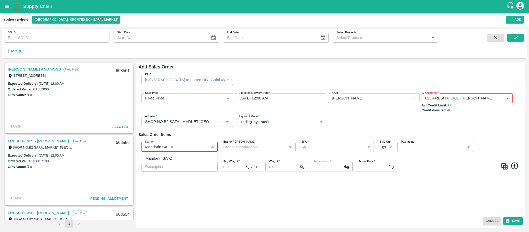
click at [181, 154] on div "Mandarin SA -DI" at bounding box center [179, 158] width 76 height 9
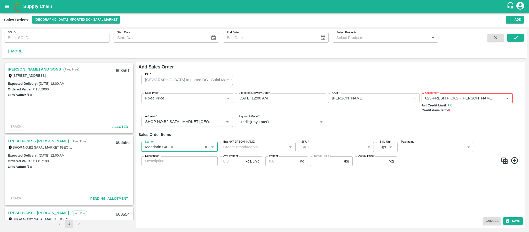
type input "Mandarin SA -DI"
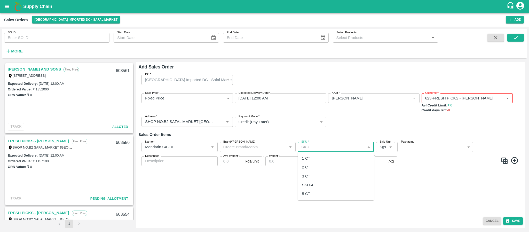
click at [312, 149] on input "SKU   *" at bounding box center [331, 146] width 64 height 7
click at [307, 169] on div "2 CT" at bounding box center [306, 167] width 8 height 6
type input "2 CT"
type input "150.0"
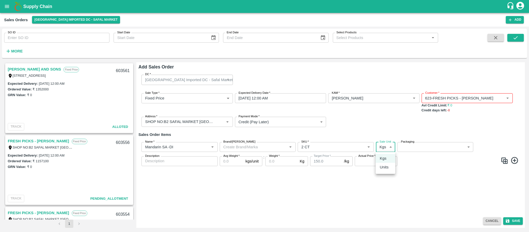
click at [386, 145] on body "Supply Chain Sales Orders Bangalore Imported DC - Safal Market Add SO ID SO ID …" at bounding box center [264, 116] width 529 height 232
click at [384, 165] on p "Units" at bounding box center [383, 167] width 9 height 6
type input "2"
drag, startPoint x: 422, startPoint y: 152, endPoint x: 422, endPoint y: 148, distance: 4.4
click at [422, 148] on div "Name   * Name   * Brand/Marka Brand/Marka SKU   * SKU   * Sale Unit Units 2 Sal…" at bounding box center [330, 154] width 384 height 33
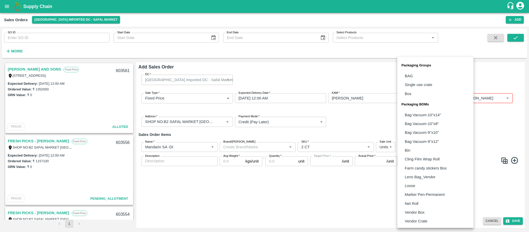
click at [422, 148] on body "Supply Chain Sales Orders Bangalore Imported DC - Safal Market Add SO ID SO ID …" at bounding box center [264, 116] width 529 height 232
click at [295, 217] on div at bounding box center [264, 116] width 529 height 232
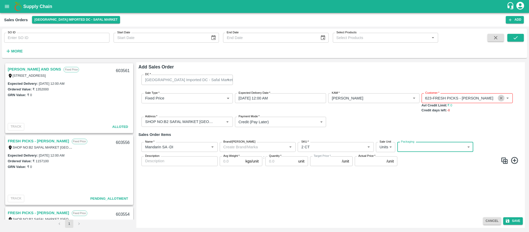
click at [500, 101] on button "Clear" at bounding box center [500, 98] width 7 height 7
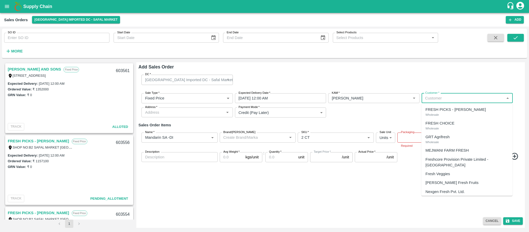
click at [478, 96] on input "Customer   *" at bounding box center [462, 98] width 79 height 7
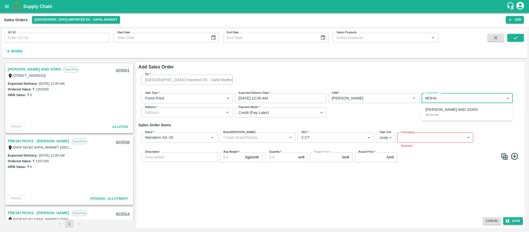
click at [469, 110] on p "MOHAMMED SAMIULLA AND SONS" at bounding box center [451, 110] width 52 height 6
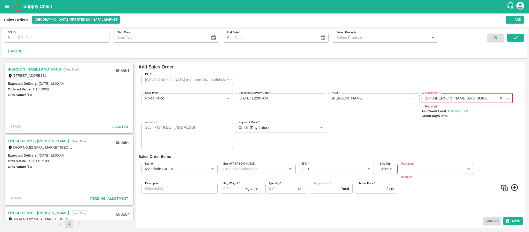
type input "1548-MOHAMMED SAMIULLA AND SONS"
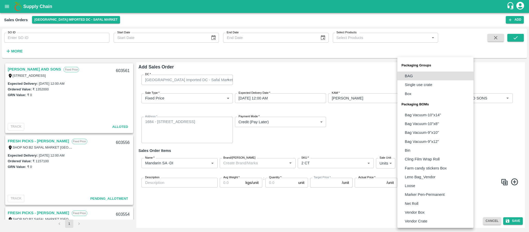
click at [413, 170] on body "Supply Chain Sales Orders Bangalore Imported DC - Safal Market Add SO ID SO ID …" at bounding box center [264, 116] width 529 height 232
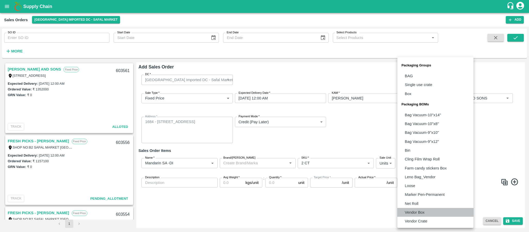
click at [410, 210] on p "Vendor Box" at bounding box center [415, 212] width 20 height 6
type input "BOM/276"
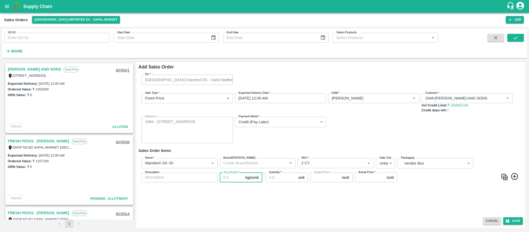
click at [233, 182] on input "Avg Weight   *" at bounding box center [232, 177] width 24 height 10
type input "1"
type input "150"
type input "10"
type input "1500"
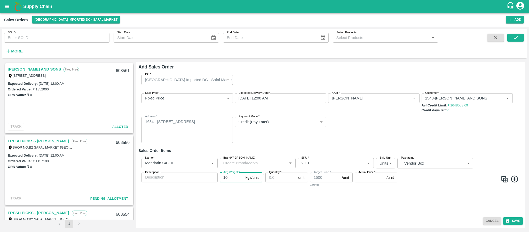
type input "10"
click at [282, 177] on input "Quantity   *" at bounding box center [280, 177] width 31 height 10
click at [275, 176] on input "Quantity   *" at bounding box center [280, 177] width 31 height 10
type input "1"
type input "728"
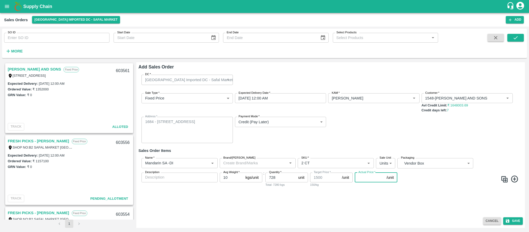
click at [370, 178] on input "Actual Price   *" at bounding box center [369, 177] width 30 height 10
type input "16"
type input "1484"
type input "162"
type input "1338"
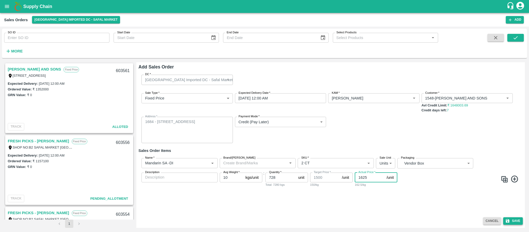
type input "1625"
click at [515, 221] on button "Save" at bounding box center [513, 220] width 20 height 7
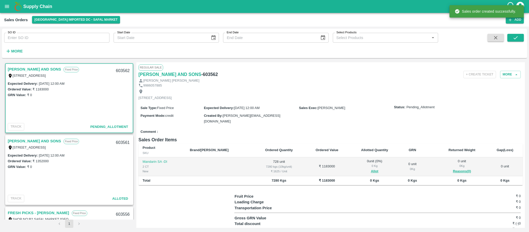
click at [367, 174] on span "Allot" at bounding box center [374, 171] width 42 height 6
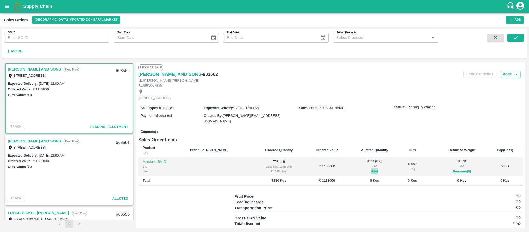
click at [370, 174] on button "Allot" at bounding box center [373, 171] width 7 height 6
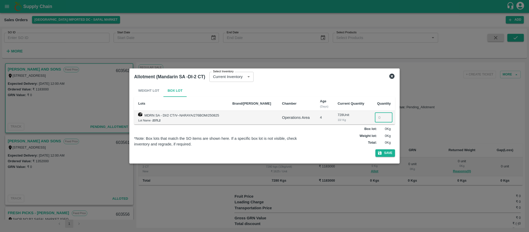
click at [377, 121] on input "number" at bounding box center [384, 117] width 18 height 10
type input "728"
click at [381, 150] on icon "button" at bounding box center [379, 152] width 5 height 5
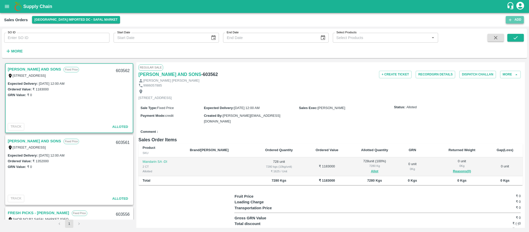
click at [516, 20] on button "Add" at bounding box center [514, 19] width 18 height 7
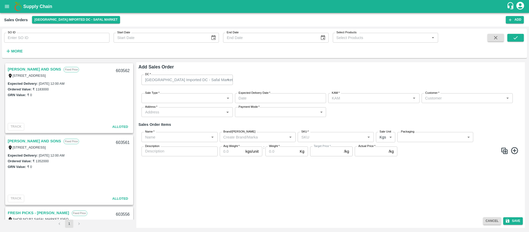
type input "[PERSON_NAME]"
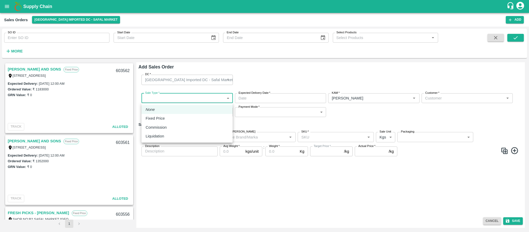
click at [164, 95] on body "Supply Chain Sales Orders Bangalore Imported DC - Safal Market Add SO ID SO ID …" at bounding box center [264, 116] width 529 height 232
click at [167, 116] on div "Fixed Price" at bounding box center [156, 118] width 22 height 6
type input "1"
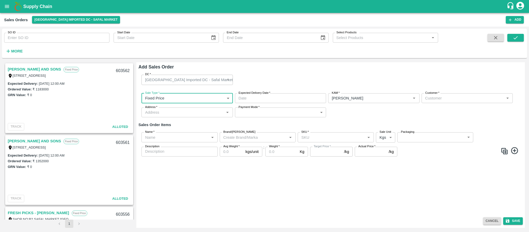
type input "DD/MM/YYYY hh:mm aa"
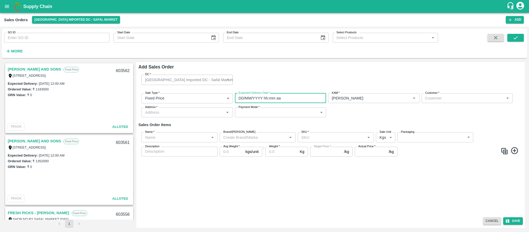
click at [271, 94] on input "DD/MM/YYYY hh:mm aa" at bounding box center [278, 98] width 87 height 10
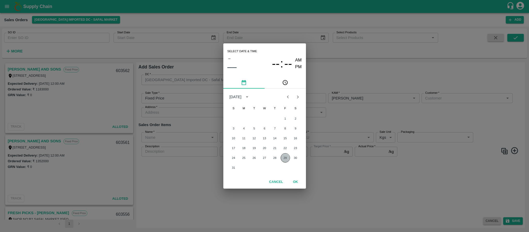
click at [286, 158] on button "29" at bounding box center [284, 157] width 9 height 9
type input "29/08/2025 12:00 AM"
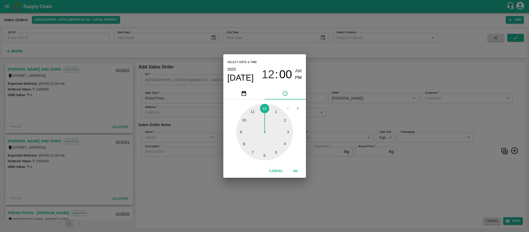
click at [363, 118] on div "Select date & time 2025 Aug 29 12 : 00 AM PM 1 2 3 4 5 6 7 8 9 10 11 12 Cancel …" at bounding box center [264, 116] width 529 height 232
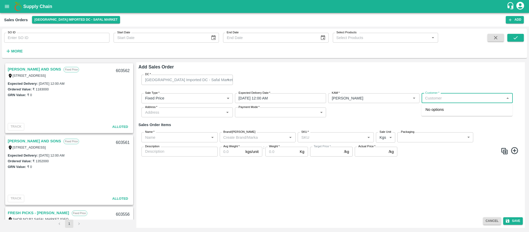
click at [430, 98] on input "Customer   *" at bounding box center [462, 98] width 79 height 7
type input "F"
click at [438, 107] on p "MOHAMMED SAMIULLA AND SONS" at bounding box center [451, 110] width 52 height 6
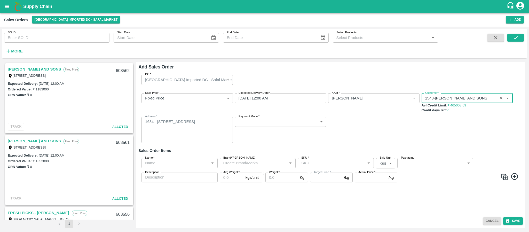
type input "1548-MOHAMMED SAMIULLA AND SONS"
click at [257, 118] on label "Payment Mode   *" at bounding box center [248, 116] width 21 height 4
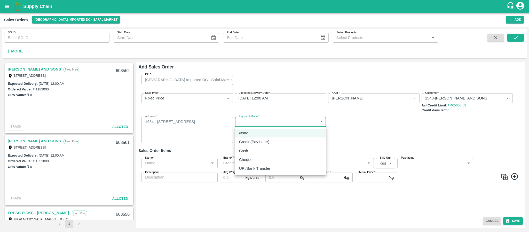
click at [256, 120] on body "Supply Chain Sales Orders Bangalore Imported DC - Safal Market Add SO ID SO ID …" at bounding box center [264, 116] width 529 height 232
click at [257, 139] on p "Credit (Pay Later)" at bounding box center [254, 142] width 30 height 6
type input "credit"
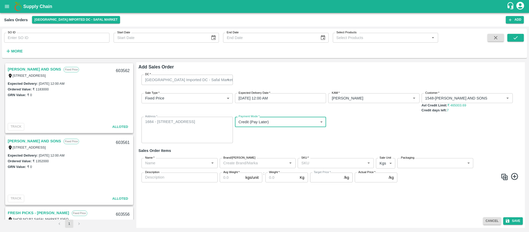
click at [182, 160] on input "Name   *" at bounding box center [175, 162] width 64 height 7
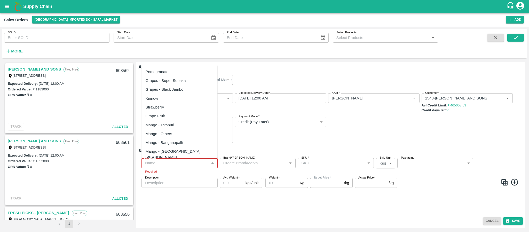
click at [168, 163] on input "Name   *" at bounding box center [175, 162] width 64 height 7
paste input "Mandarin SA -DI"
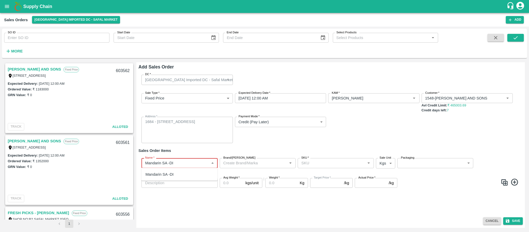
click at [168, 163] on input "Name   *" at bounding box center [175, 162] width 64 height 7
click at [169, 173] on div "Mandarin SA -DI" at bounding box center [159, 174] width 28 height 6
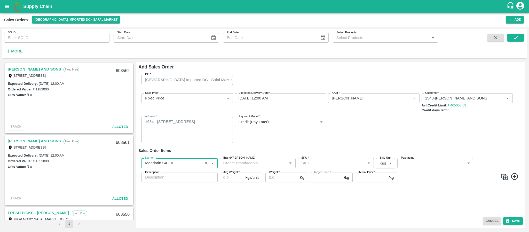
type input "Mandarin SA -DI"
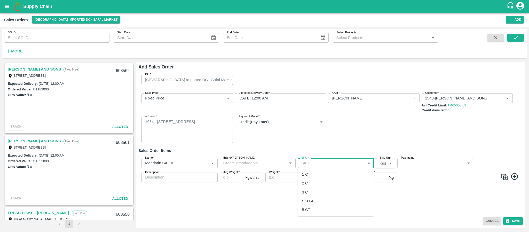
click at [316, 162] on input "SKU   *" at bounding box center [331, 162] width 64 height 7
click at [313, 191] on div "3 CT" at bounding box center [336, 191] width 76 height 9
type input "3 CT"
type input "NA"
click at [378, 164] on body "Supply Chain Sales Orders Bangalore Imported DC - Safal Market Add SO ID SO ID …" at bounding box center [264, 116] width 529 height 232
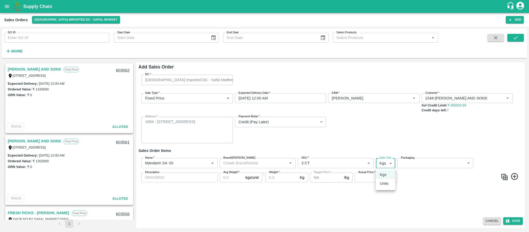
click at [382, 180] on p "Units" at bounding box center [383, 183] width 9 height 6
type input "2"
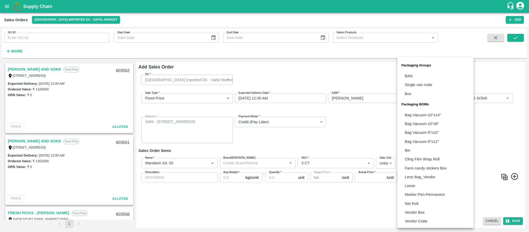
click at [418, 159] on body "Supply Chain Sales Orders Bangalore Imported DC - Safal Market Add SO ID SO ID …" at bounding box center [264, 116] width 529 height 232
click at [423, 208] on li "Vendor Box" at bounding box center [435, 212] width 76 height 9
type input "BOM/276"
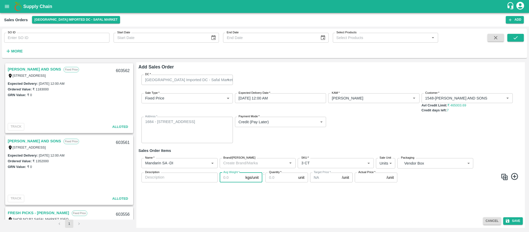
click at [231, 176] on input "Avg Weight   *" at bounding box center [232, 177] width 24 height 10
type input "10"
click at [280, 177] on input "Quantity   *" at bounding box center [280, 177] width 31 height 10
type input "281"
click at [361, 177] on input "Actual Price   *" at bounding box center [369, 177] width 30 height 10
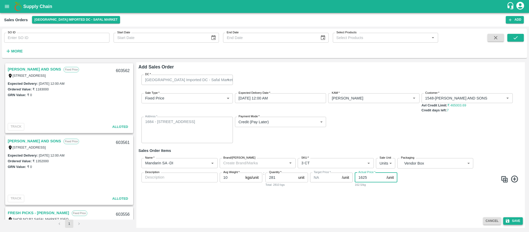
type input "1625"
click at [512, 219] on button "Save" at bounding box center [513, 220] width 20 height 7
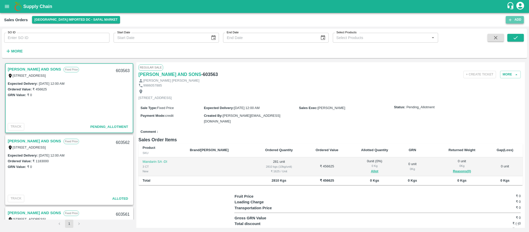
click at [515, 16] on button "Add" at bounding box center [514, 19] width 18 height 7
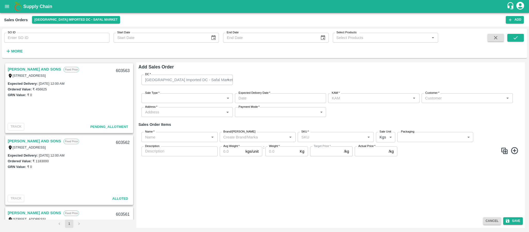
type input "[PERSON_NAME]"
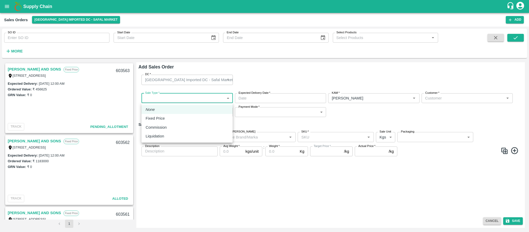
click at [203, 98] on body "Supply Chain Sales Orders Bangalore Imported DC - Safal Market Add SO ID SO ID …" at bounding box center [264, 116] width 529 height 232
click at [188, 115] on li "Fixed Price" at bounding box center [186, 118] width 91 height 9
type input "1"
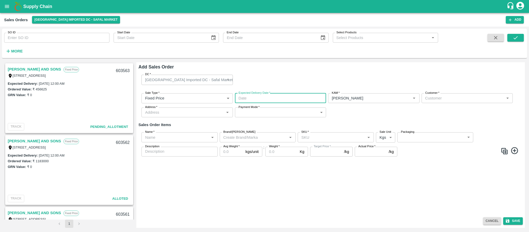
type input "DD/MM/YYYY hh:mm aa"
click at [269, 97] on input "DD/MM/YYYY hh:mm aa" at bounding box center [278, 98] width 87 height 10
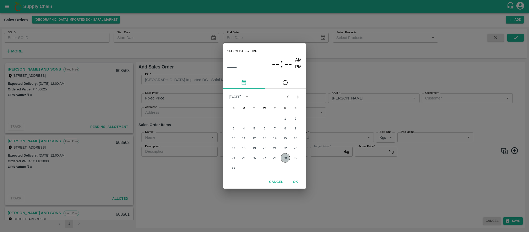
click at [282, 157] on button "29" at bounding box center [284, 157] width 9 height 9
type input "29/08/2025 12:00 AM"
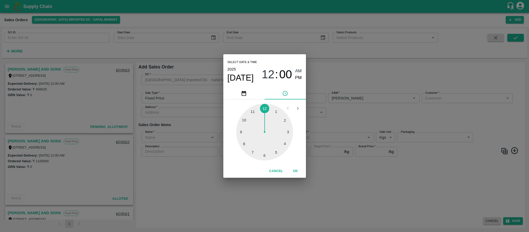
click at [354, 104] on div "Select date & time 2025 Aug 29 12 : 00 AM PM 1 2 3 4 5 6 7 8 9 10 11 12 Cancel …" at bounding box center [264, 116] width 529 height 232
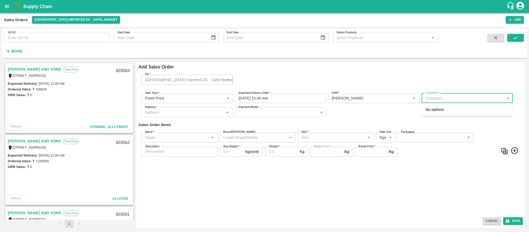
click at [430, 95] on input "Customer   *" at bounding box center [462, 98] width 79 height 7
click at [434, 111] on p "MOHAMMED SAMIULLA AND SONS" at bounding box center [451, 110] width 52 height 6
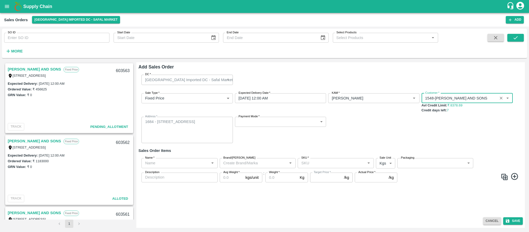
type input "1548-MOHAMMED SAMIULLA AND SONS"
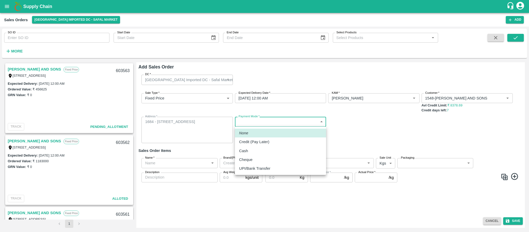
click at [289, 119] on body "Supply Chain Sales Orders Bangalore Imported DC - Safal Market Add SO ID SO ID …" at bounding box center [264, 116] width 529 height 232
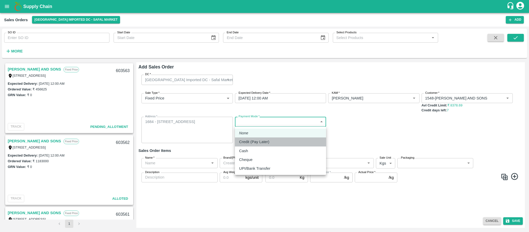
click at [270, 141] on div "Credit (Pay Later)" at bounding box center [255, 142] width 33 height 6
type input "credit"
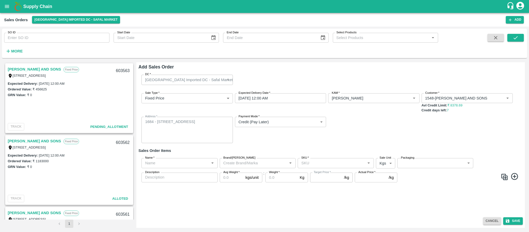
click at [19, 69] on link "MOHAMMED SAMIULLA AND SONS" at bounding box center [34, 69] width 53 height 7
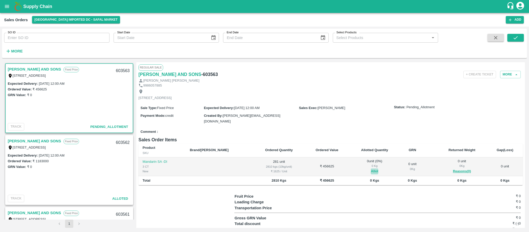
click at [370, 174] on button "Allot" at bounding box center [373, 171] width 7 height 6
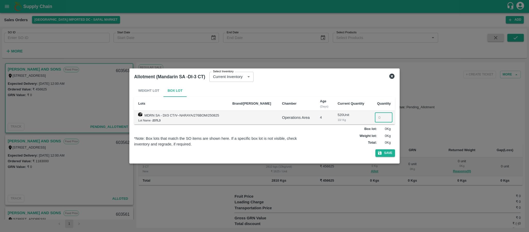
click at [380, 115] on input "number" at bounding box center [384, 117] width 18 height 10
type input "281"
click at [382, 156] on button "Save" at bounding box center [385, 152] width 20 height 7
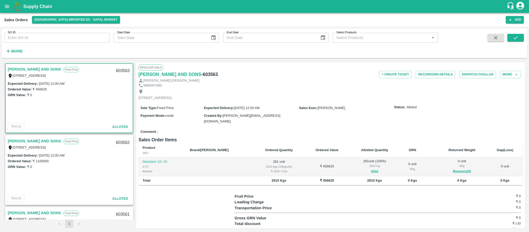
click at [47, 68] on link "MOHAMMED SAMIULLA AND SONS" at bounding box center [34, 69] width 53 height 7
click at [434, 77] on button "Record GRN Details" at bounding box center [434, 74] width 39 height 7
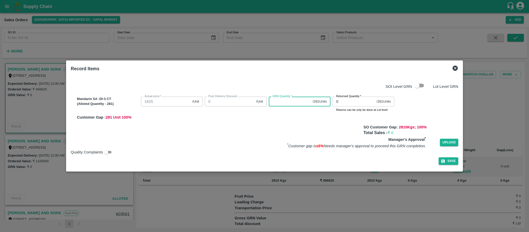
click at [282, 106] on input "GRN Quantity   *" at bounding box center [290, 101] width 42 height 10
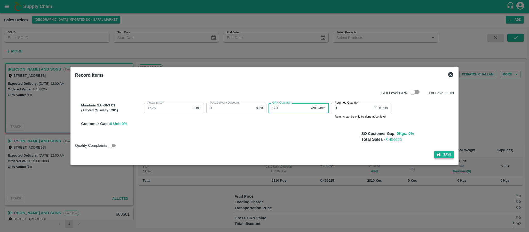
type input "281"
click at [445, 154] on button "Save" at bounding box center [444, 154] width 20 height 7
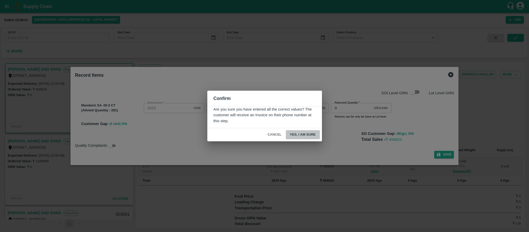
click at [303, 133] on button "Yes, I am sure" at bounding box center [303, 134] width 34 height 9
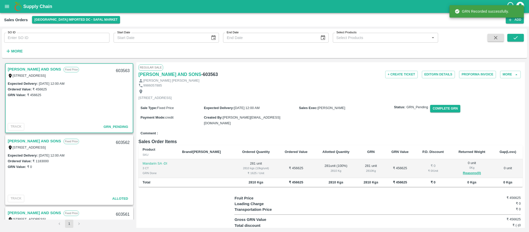
click at [55, 140] on link "MOHAMMED SAMIULLA AND SONS" at bounding box center [34, 141] width 53 height 7
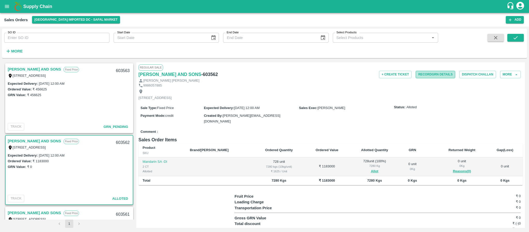
click at [427, 72] on button "Record GRN Details" at bounding box center [434, 74] width 39 height 7
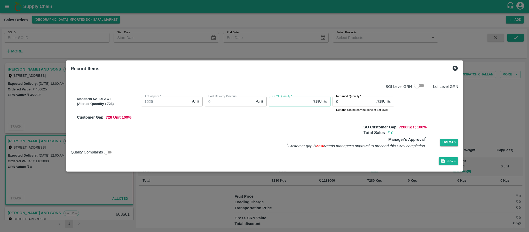
click at [274, 98] on input "GRN Quantity   *" at bounding box center [290, 101] width 42 height 10
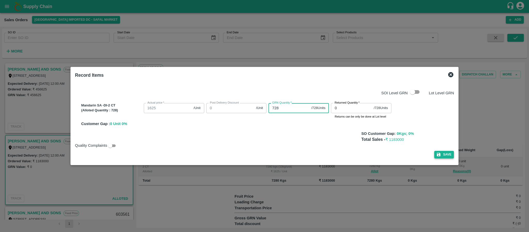
type input "728"
click at [445, 151] on button "Save" at bounding box center [444, 154] width 20 height 7
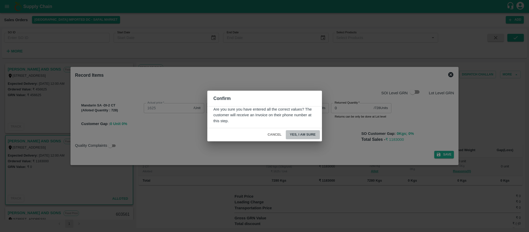
click at [311, 136] on button "Yes, I am sure" at bounding box center [303, 134] width 34 height 9
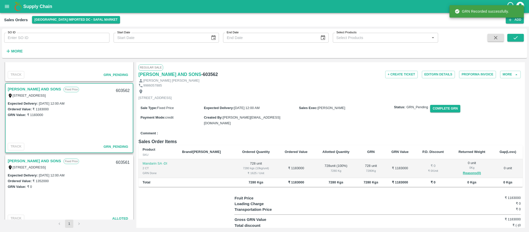
scroll to position [52, 0]
click at [51, 158] on link "MOHAMMED SAMIULLA AND SONS" at bounding box center [34, 160] width 53 height 7
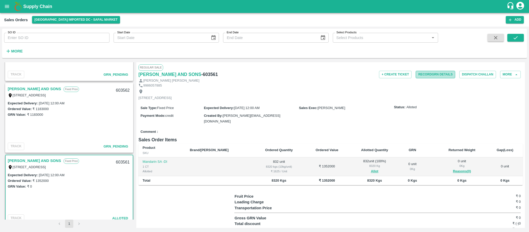
click at [433, 75] on button "Record GRN Details" at bounding box center [434, 74] width 39 height 7
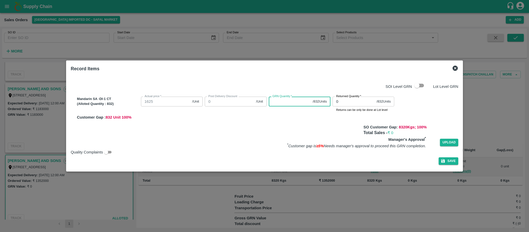
click at [283, 102] on input "GRN Quantity   *" at bounding box center [290, 101] width 42 height 10
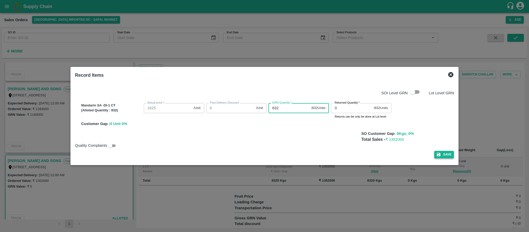
type input "832"
click at [443, 155] on button "Save" at bounding box center [444, 154] width 20 height 7
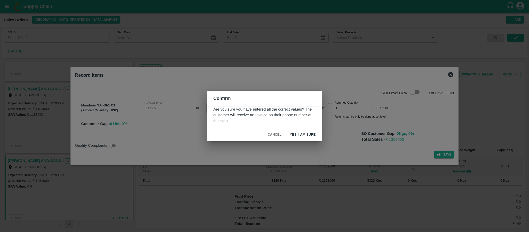
click at [306, 131] on button "Yes, I am sure" at bounding box center [303, 134] width 34 height 9
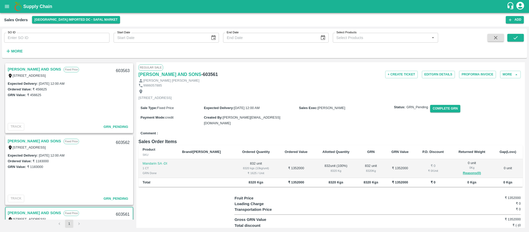
click at [61, 142] on link "MOHAMMED SAMIULLA AND SONS" at bounding box center [34, 141] width 53 height 7
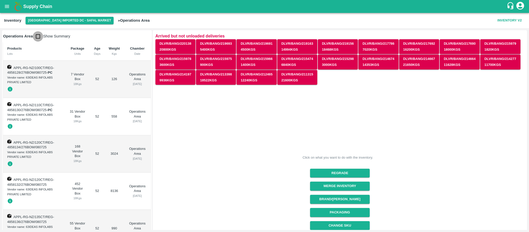
click at [35, 37] on input "checkbox" at bounding box center [38, 36] width 10 height 10
checkbox input "true"
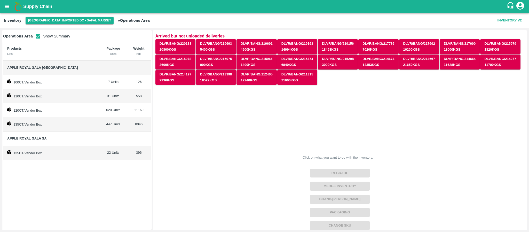
click at [100, 127] on td "447 Units" at bounding box center [113, 124] width 27 height 14
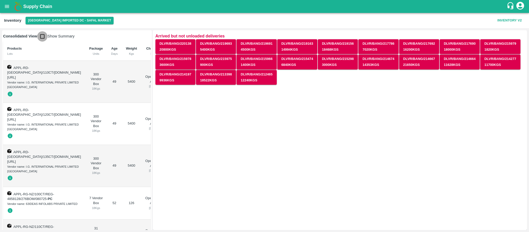
click at [43, 36] on input "checkbox" at bounding box center [42, 36] width 10 height 10
checkbox input "true"
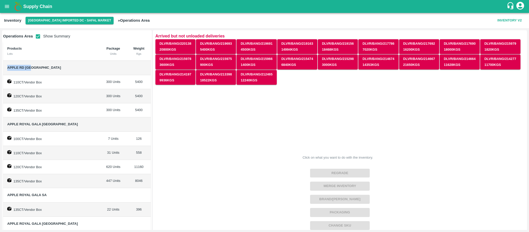
drag, startPoint x: 6, startPoint y: 67, endPoint x: 39, endPoint y: 67, distance: 32.5
click at [39, 67] on td "Apple RD [GEOGRAPHIC_DATA]" at bounding box center [51, 68] width 96 height 14
copy span "Apple RD [GEOGRAPHIC_DATA]"
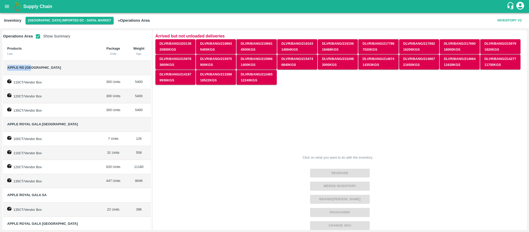
scroll to position [26, 0]
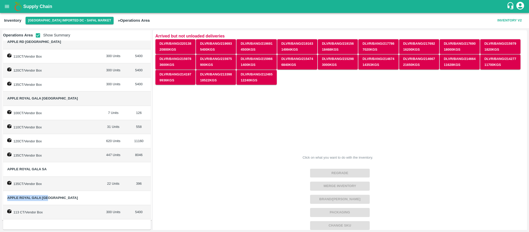
drag, startPoint x: 5, startPoint y: 195, endPoint x: 57, endPoint y: 197, distance: 51.4
click at [57, 197] on td "Apple Royal Gala [GEOGRAPHIC_DATA]" at bounding box center [51, 198] width 96 height 14
copy span "Apple Royal Gala [GEOGRAPHIC_DATA]"
click at [57, 197] on span "Apple Royal Gala [GEOGRAPHIC_DATA]" at bounding box center [51, 198] width 88 height 6
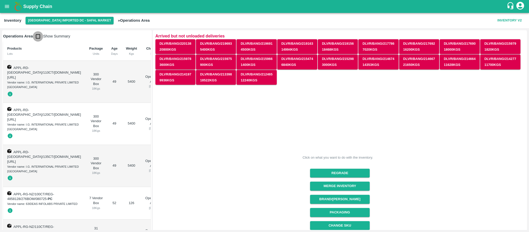
click at [37, 34] on input "checkbox" at bounding box center [38, 36] width 10 height 10
checkbox input "true"
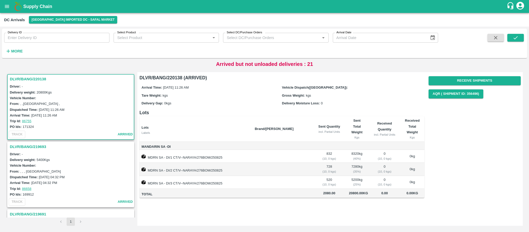
click at [35, 144] on h3 "DLVR/BANG/219693" at bounding box center [71, 146] width 123 height 7
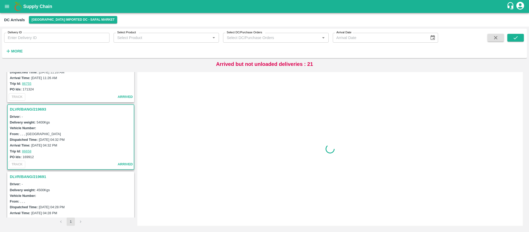
scroll to position [70, 0]
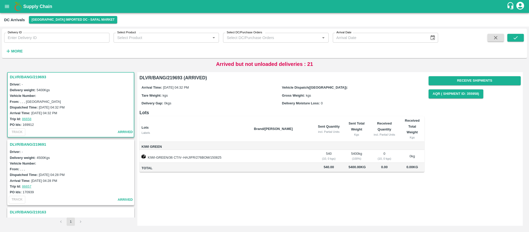
click at [23, 141] on h3 "DLVR/BANG/219691" at bounding box center [71, 144] width 123 height 7
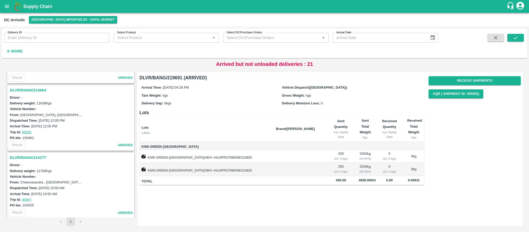
scroll to position [1402, 0]
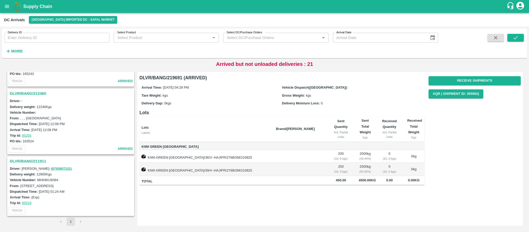
click at [33, 160] on h3 "DLVR/BANG/211911" at bounding box center [71, 161] width 123 height 7
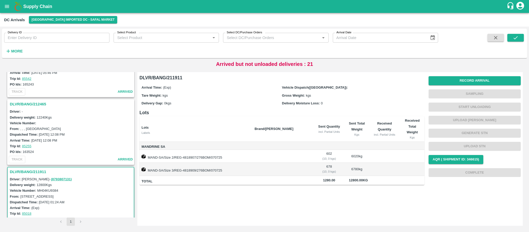
scroll to position [1402, 0]
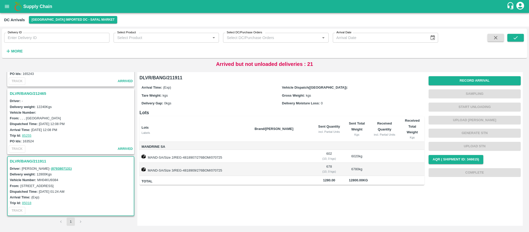
click at [36, 95] on h3 "DLVR/BANG/212465" at bounding box center [71, 93] width 123 height 7
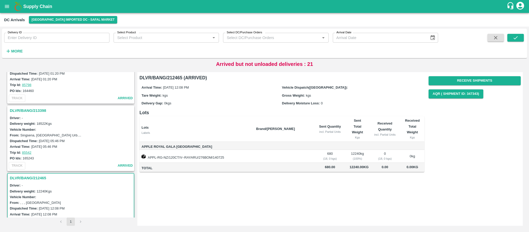
scroll to position [1316, 0]
click at [42, 111] on h3 "DLVR/BANG/213398" at bounding box center [71, 111] width 123 height 7
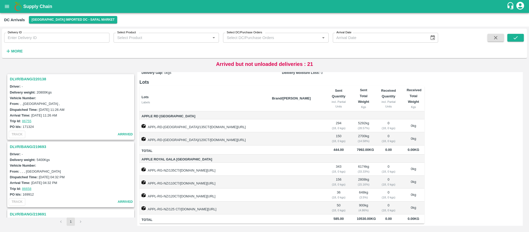
click at [37, 78] on h3 "DLVR/BANG/220138" at bounding box center [71, 79] width 123 height 7
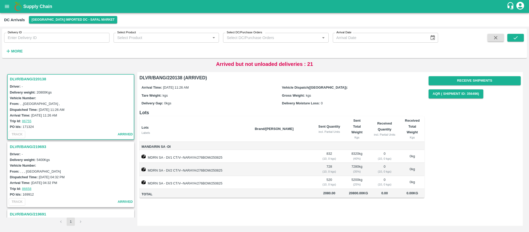
click at [29, 77] on h3 "DLVR/BANG/220138" at bounding box center [71, 79] width 123 height 7
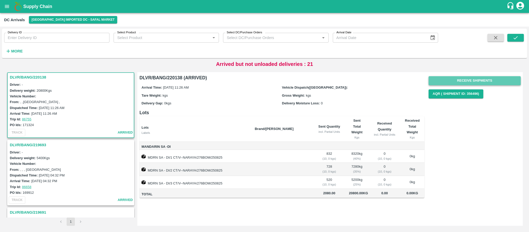
click at [507, 77] on button "Receive Shipments" at bounding box center [474, 80] width 92 height 9
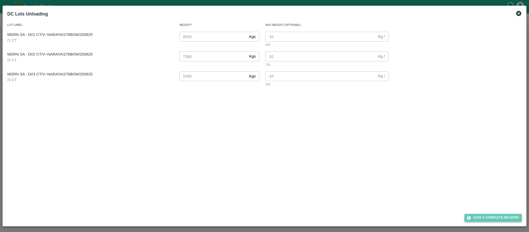
click at [491, 215] on button "Save & Complete Delivery" at bounding box center [492, 217] width 57 height 7
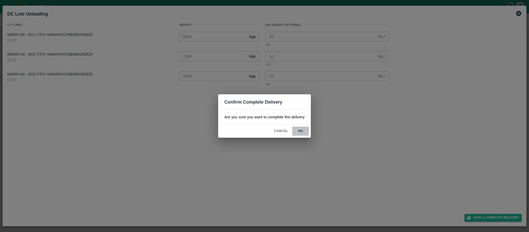
click at [299, 133] on button "ok" at bounding box center [300, 130] width 17 height 9
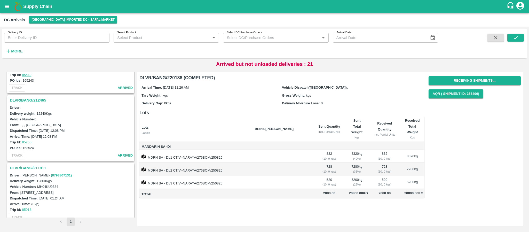
scroll to position [1402, 0]
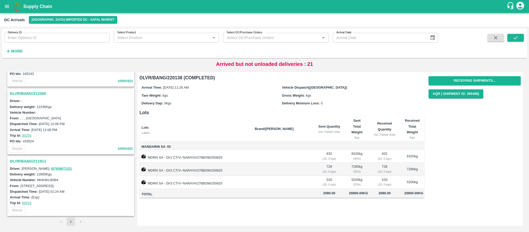
click at [34, 162] on h3 "DLVR/BANG/211911" at bounding box center [71, 161] width 123 height 7
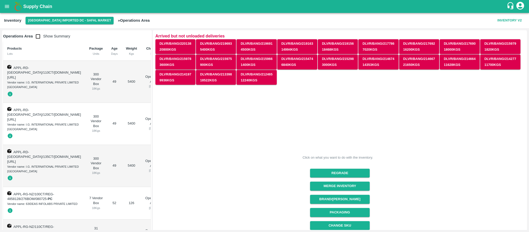
click at [37, 37] on input "checkbox" at bounding box center [38, 36] width 10 height 10
checkbox input "true"
click at [37, 37] on input "checkbox" at bounding box center [38, 36] width 10 height 10
checkbox input "true"
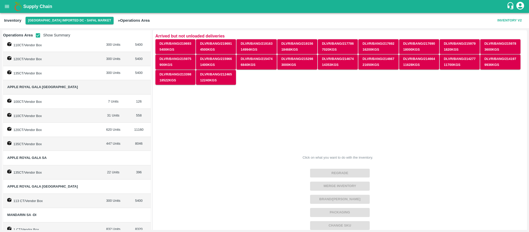
scroll to position [82, 0]
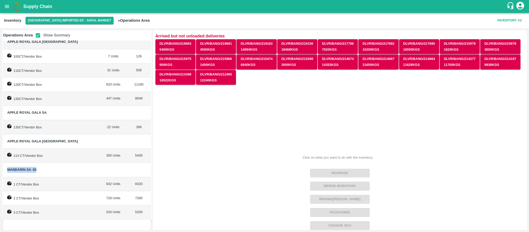
drag, startPoint x: 6, startPoint y: 169, endPoint x: 39, endPoint y: 169, distance: 33.3
click at [39, 169] on td "Mandarin SA -DI" at bounding box center [51, 170] width 96 height 14
copy span "Mandarin SA -DI"
click at [28, 169] on span "Mandarin SA -DI" at bounding box center [21, 169] width 29 height 4
drag, startPoint x: 6, startPoint y: 170, endPoint x: 60, endPoint y: 181, distance: 55.2
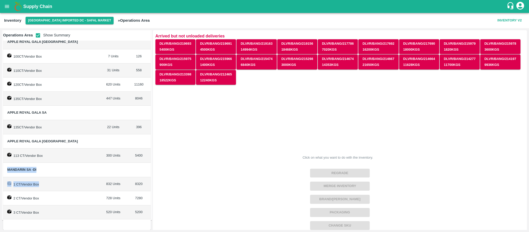
click at [60, 181] on tbody "Apple RD USA 110CT/Vendor Box 300 Units 5400 120CT/Vendor Box 300 Units 5400 13…" at bounding box center [77, 98] width 148 height 241
click at [47, 171] on span "Mandarin SA -DI" at bounding box center [51, 170] width 88 height 6
drag, startPoint x: 6, startPoint y: 170, endPoint x: 42, endPoint y: 169, distance: 35.6
click at [42, 169] on td "Mandarin SA -DI" at bounding box center [51, 170] width 96 height 14
copy span "Mandarin SA -DI"
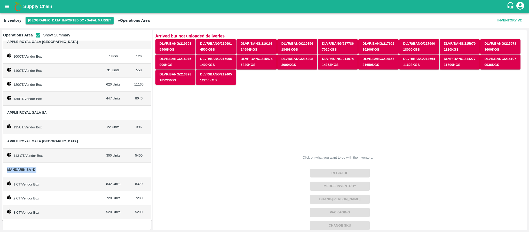
click at [38, 169] on span "Mandarin SA -DI" at bounding box center [51, 170] width 88 height 6
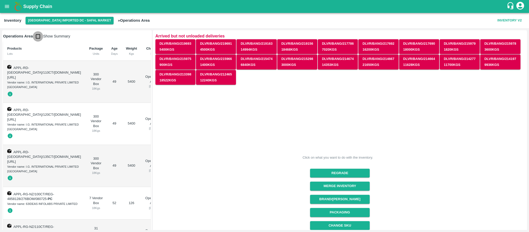
click at [40, 39] on input "checkbox" at bounding box center [38, 36] width 10 height 10
checkbox input "true"
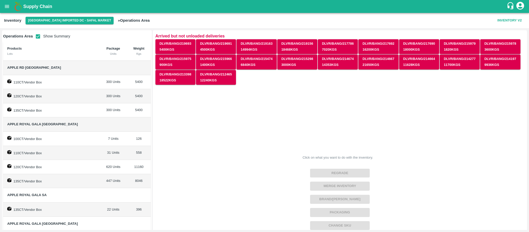
scroll to position [54, 0]
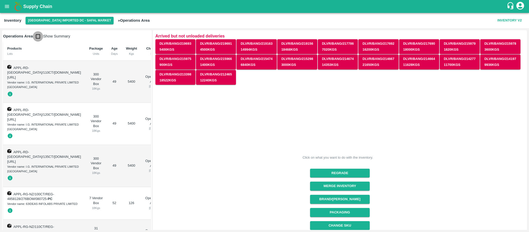
click at [39, 34] on input "checkbox" at bounding box center [38, 36] width 10 height 10
checkbox input "true"
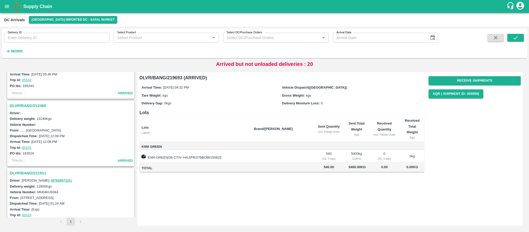
scroll to position [1334, 0]
